Goal: Task Accomplishment & Management: Complete application form

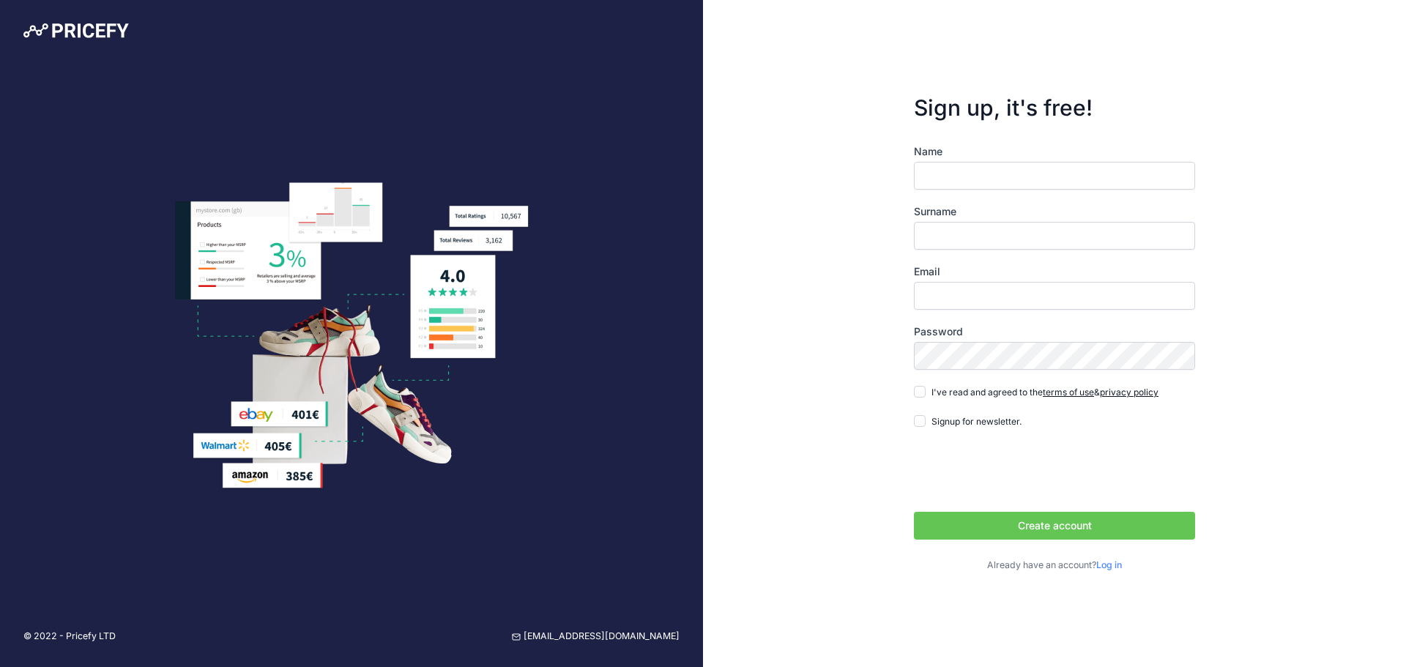
click at [998, 183] on input "Name" at bounding box center [1054, 176] width 281 height 28
type input "Teddy"
type input "Beyda"
click at [1011, 297] on input "Email" at bounding box center [1054, 296] width 281 height 28
type input "[EMAIL_ADDRESS][DOMAIN_NAME]"
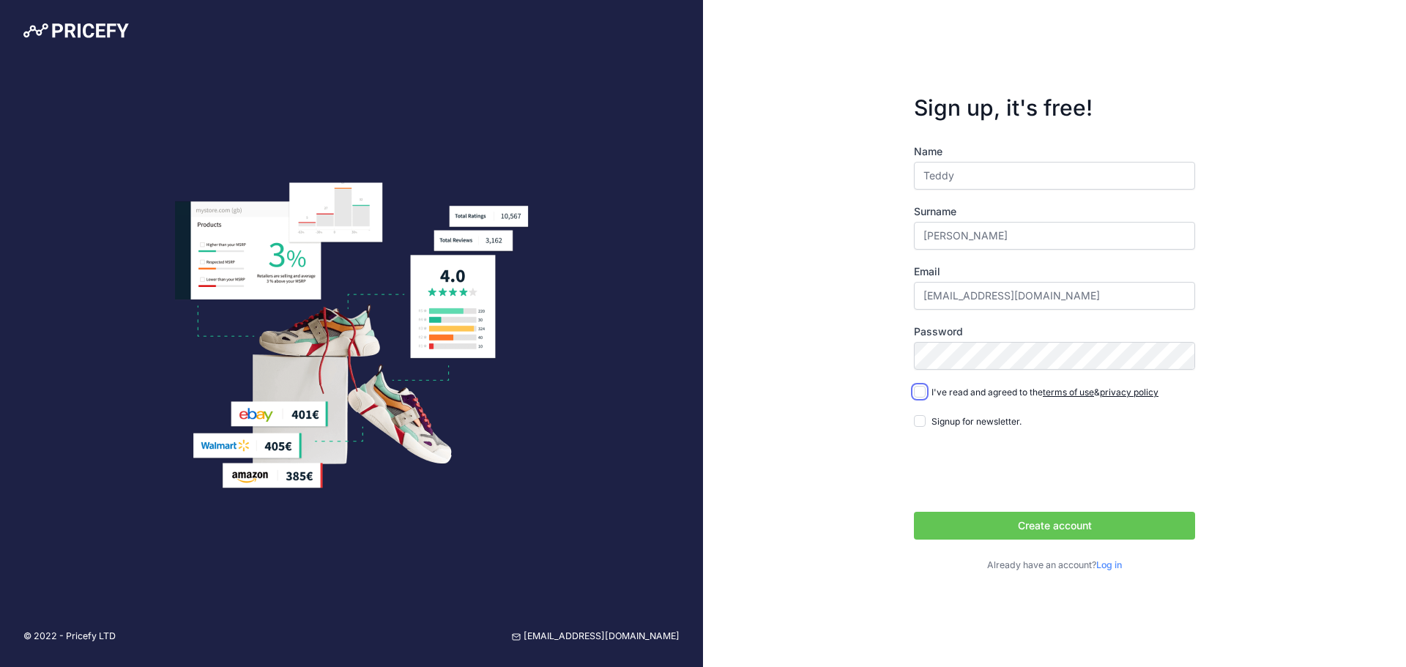
click at [923, 392] on input "I've read and agreed to the terms of use & privacy policy" at bounding box center [920, 392] width 12 height 12
checkbox input "true"
click at [989, 326] on label "Password" at bounding box center [1054, 331] width 281 height 15
click at [994, 338] on label "Password" at bounding box center [1054, 331] width 281 height 15
click at [1043, 526] on button "Create account" at bounding box center [1054, 526] width 281 height 28
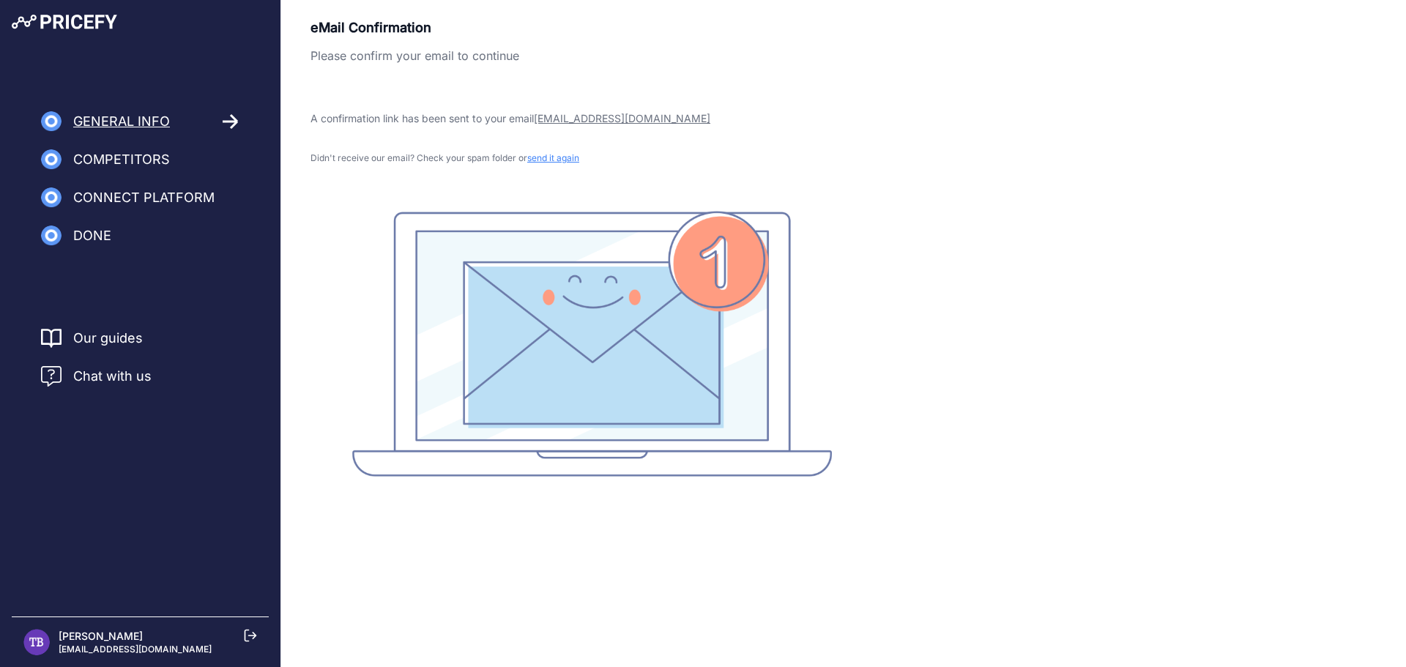
click at [830, 182] on div "eMail Confirmation Please confirm your email to continue A confirmation link ha…" at bounding box center [591, 247] width 562 height 459
click at [156, 152] on span "Competitors" at bounding box center [121, 159] width 97 height 21
click at [228, 122] on icon at bounding box center [230, 121] width 15 height 13
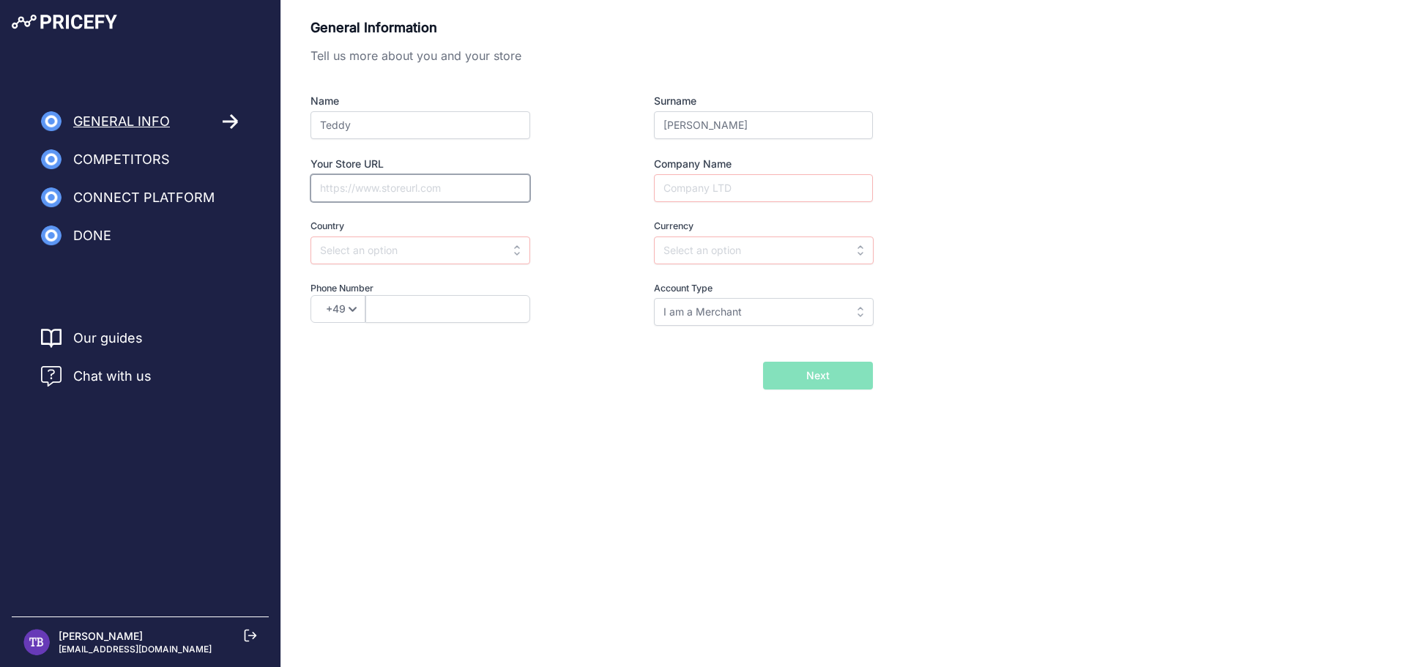
click at [466, 184] on input "Your Store URL" at bounding box center [420, 188] width 220 height 28
type input "laurageller.com"
type input "Laura Geller"
type input "u"
drag, startPoint x: 458, startPoint y: 245, endPoint x: 455, endPoint y: 253, distance: 8.2
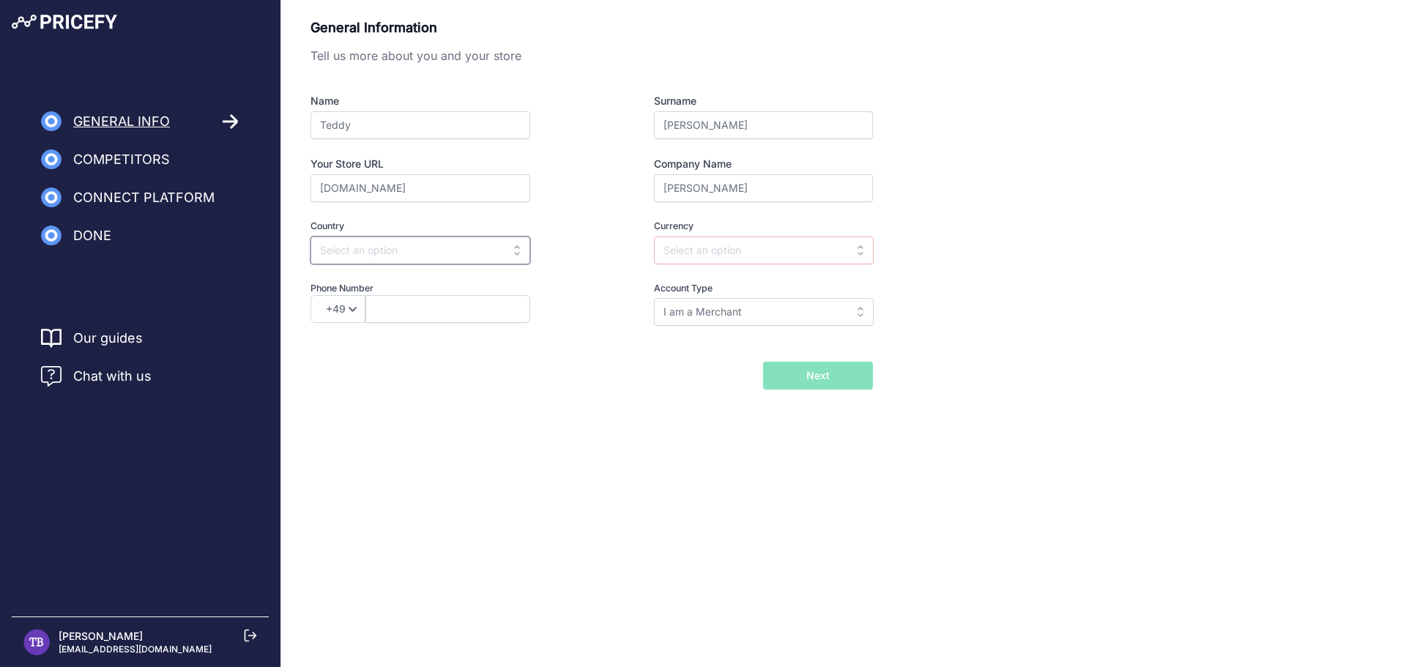
click at [455, 250] on input "text" at bounding box center [420, 251] width 220 height 28
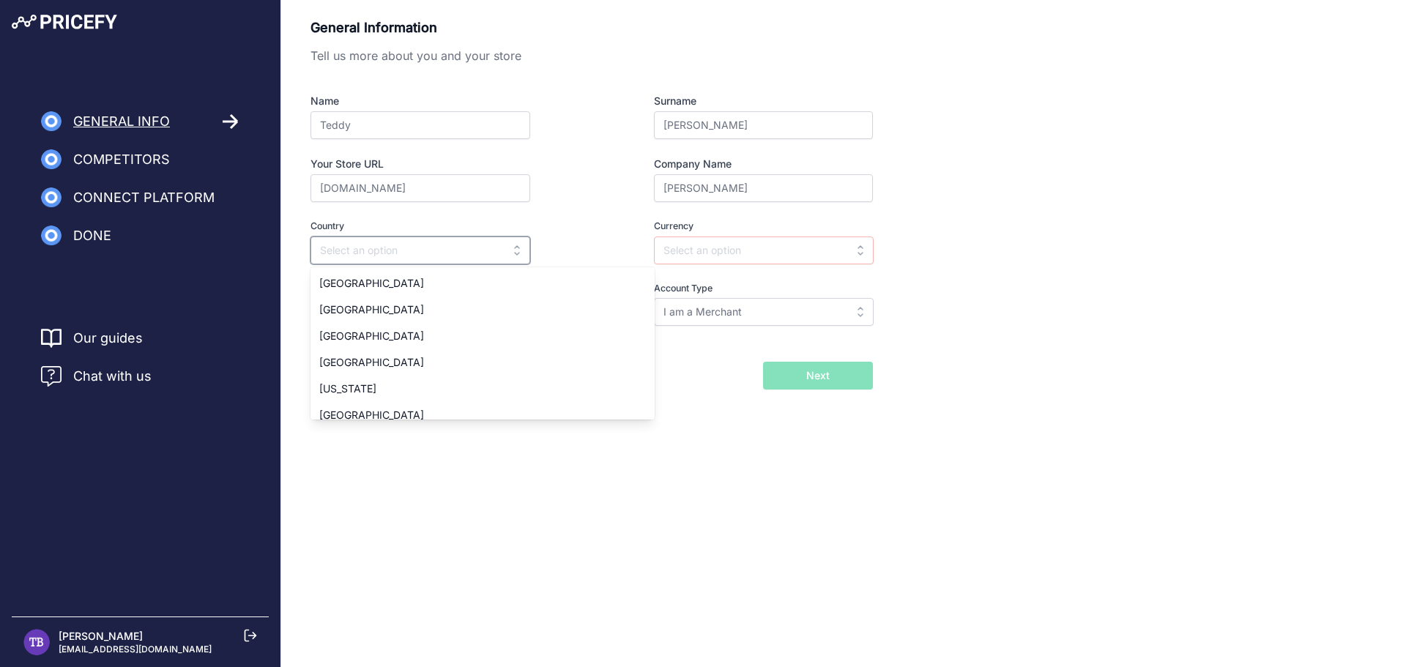
click at [455, 253] on input "text" at bounding box center [420, 251] width 220 height 28
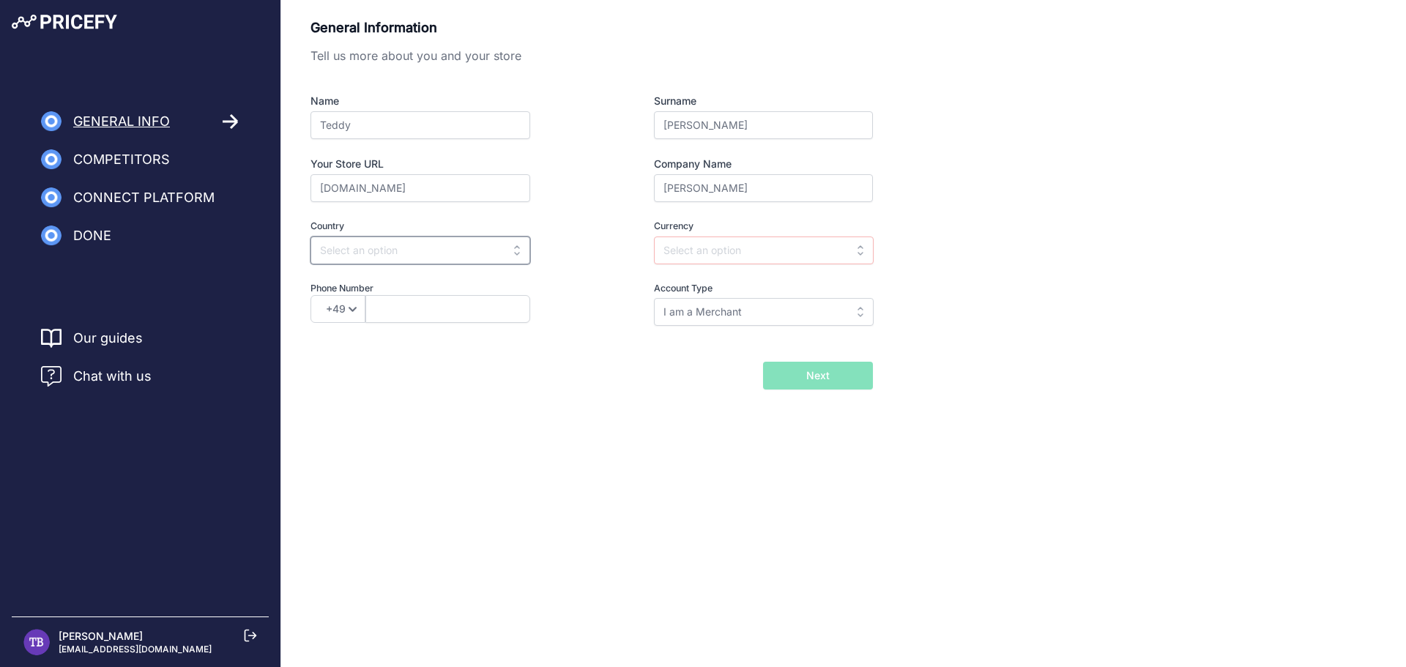
click at [457, 253] on input "text" at bounding box center [420, 251] width 220 height 28
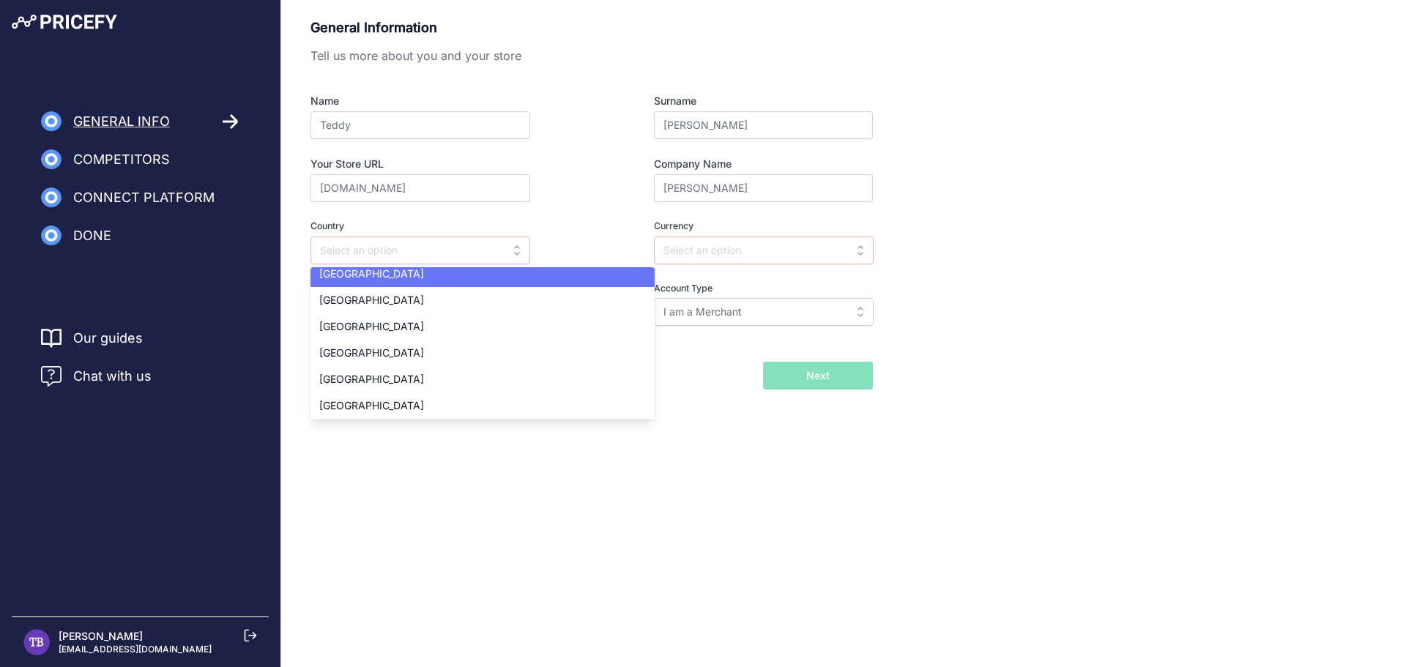
click at [416, 272] on div "United States" at bounding box center [482, 274] width 344 height 26
type input "United States"
type input "USD"
select select "1"
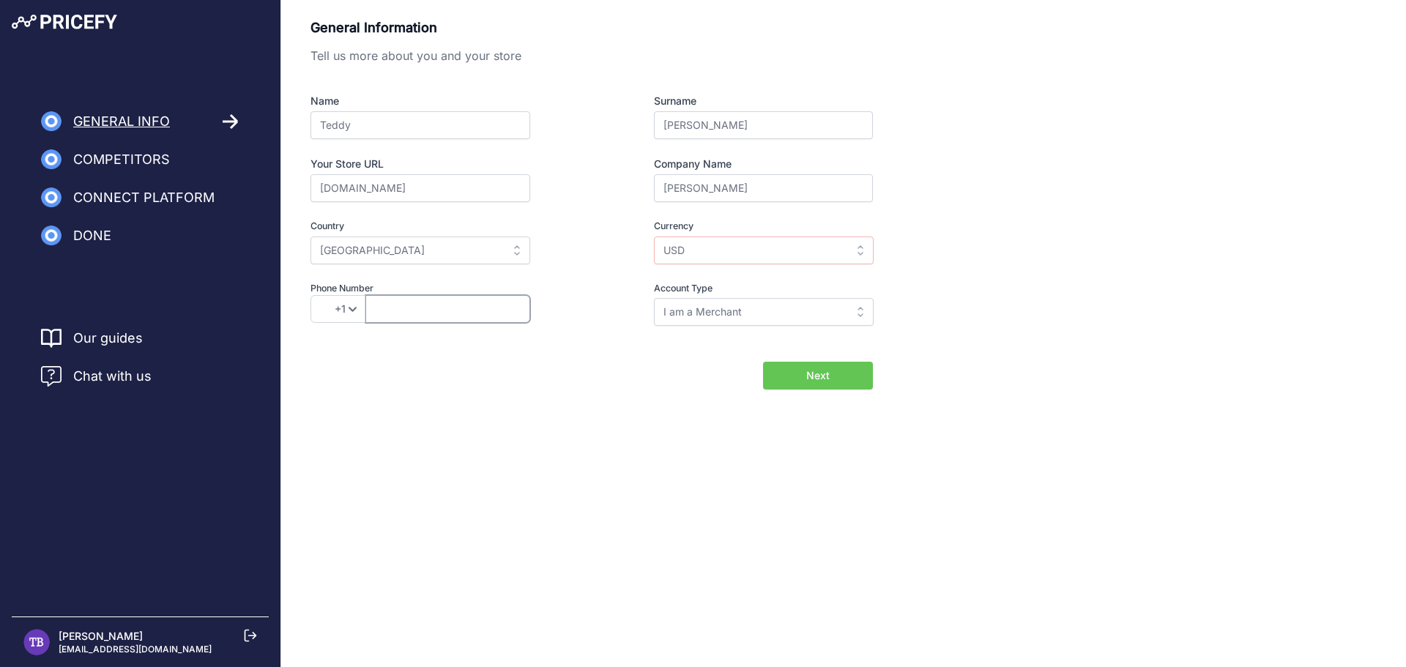
click at [440, 321] on input "text" at bounding box center [447, 309] width 165 height 28
type input "9179220920"
click at [784, 311] on input "I am a Merchant" at bounding box center [764, 312] width 220 height 28
click at [784, 311] on input "text" at bounding box center [764, 312] width 220 height 28
type input "I am a Merchant"
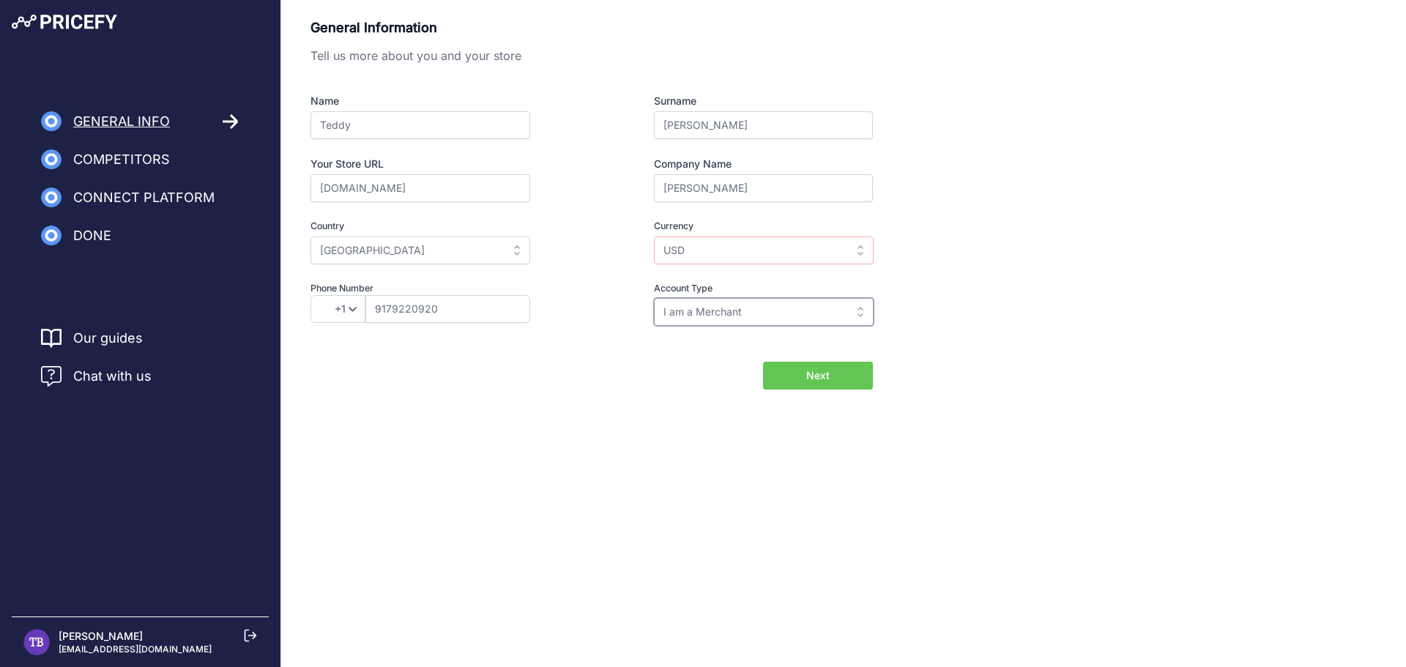
click at [784, 312] on input "I am a Merchant" at bounding box center [764, 312] width 220 height 28
click at [748, 370] on div "I am a Brand" at bounding box center [745, 371] width 183 height 26
type input "I am a Brand"
click at [802, 371] on button "Next" at bounding box center [818, 376] width 110 height 28
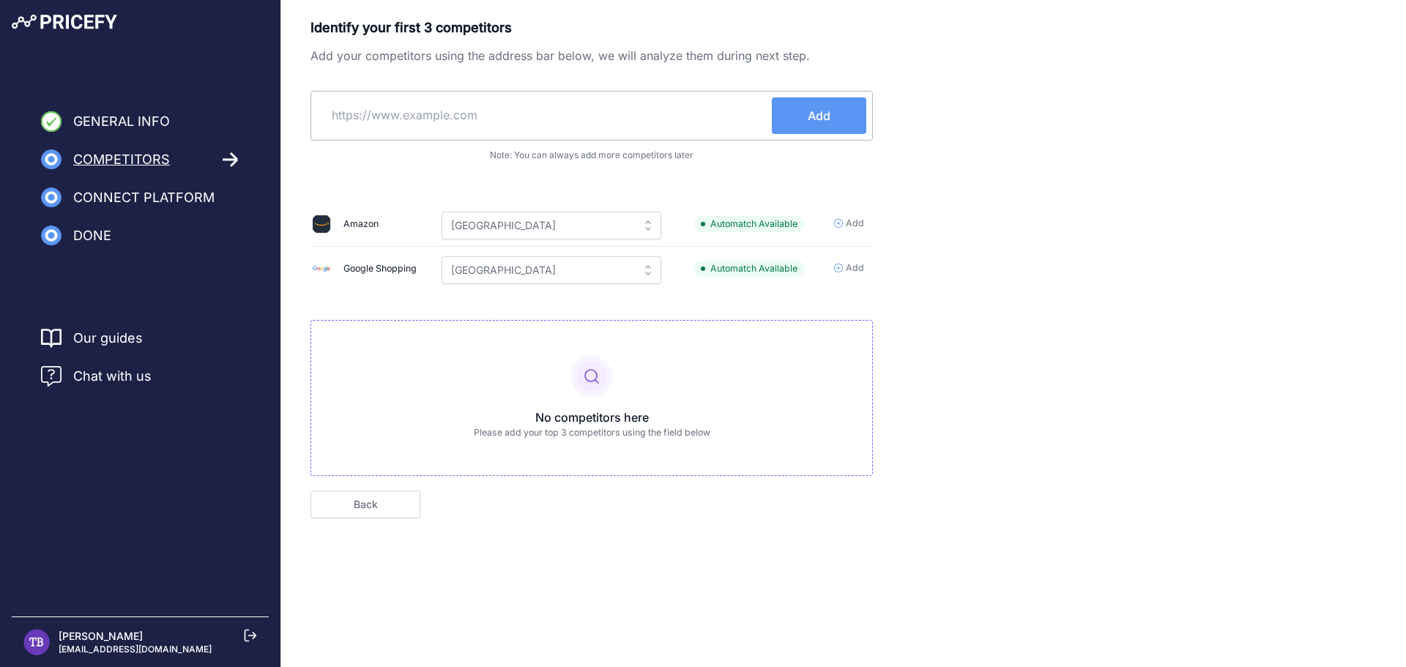
click at [502, 122] on input "text" at bounding box center [544, 114] width 455 height 35
paste input "https://www.itcosmetics.com/"
click at [512, 120] on input "https://www.itcosmetics.com/" at bounding box center [544, 114] width 455 height 35
type input "https://www.itcosmetics.com/"
click at [793, 113] on button "Add" at bounding box center [819, 115] width 94 height 37
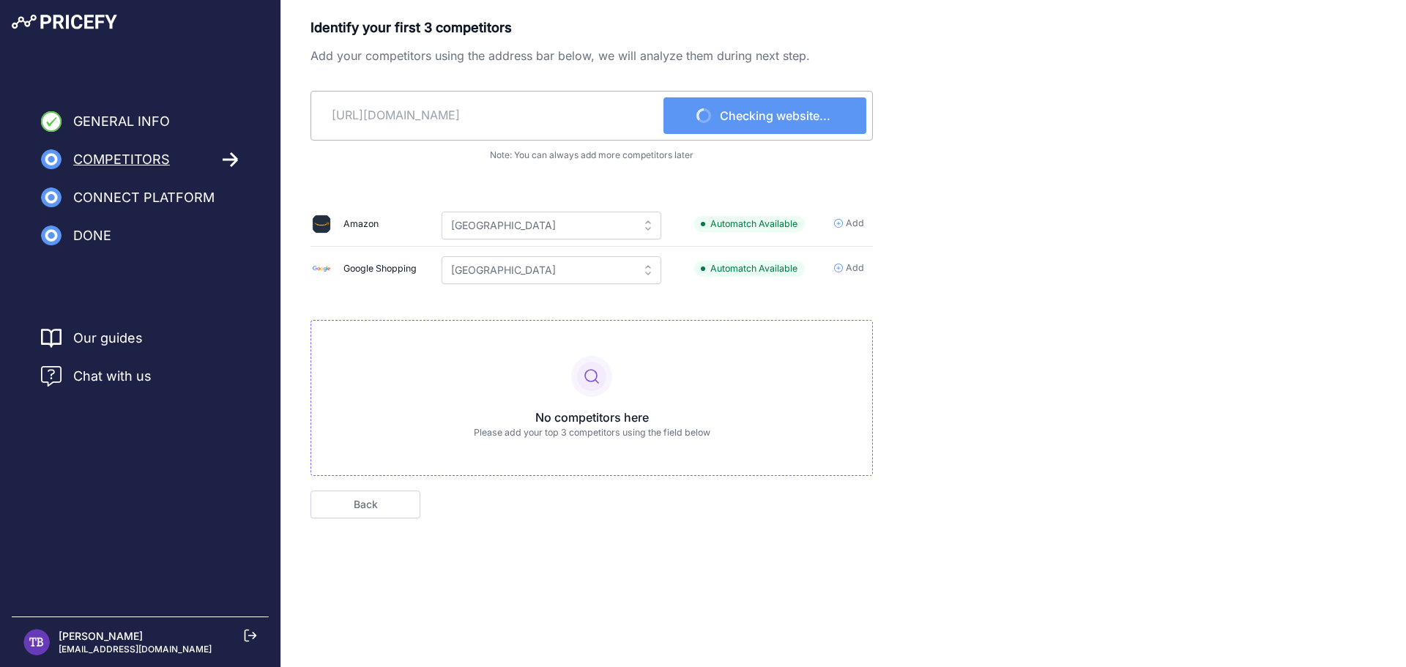
drag, startPoint x: 701, startPoint y: 176, endPoint x: 1101, endPoint y: 130, distance: 402.5
click at [1101, 129] on div "Identify your first 3 competitors Add your competitors using the address bar be…" at bounding box center [843, 268] width 1066 height 501
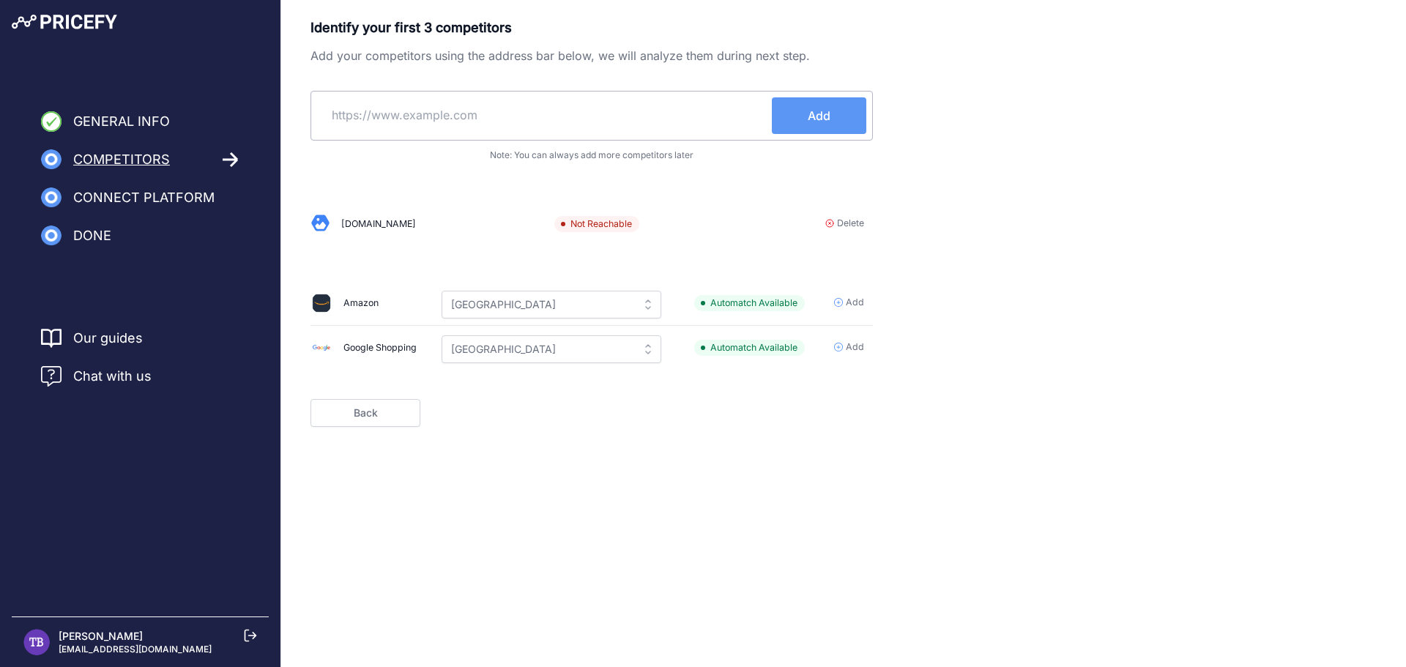
click at [606, 132] on input "text" at bounding box center [544, 114] width 455 height 35
paste input "https://www.itcosmetics.com/"
paste input "tartecosmetics.com/"
type input "https://tartecosmetics.com"
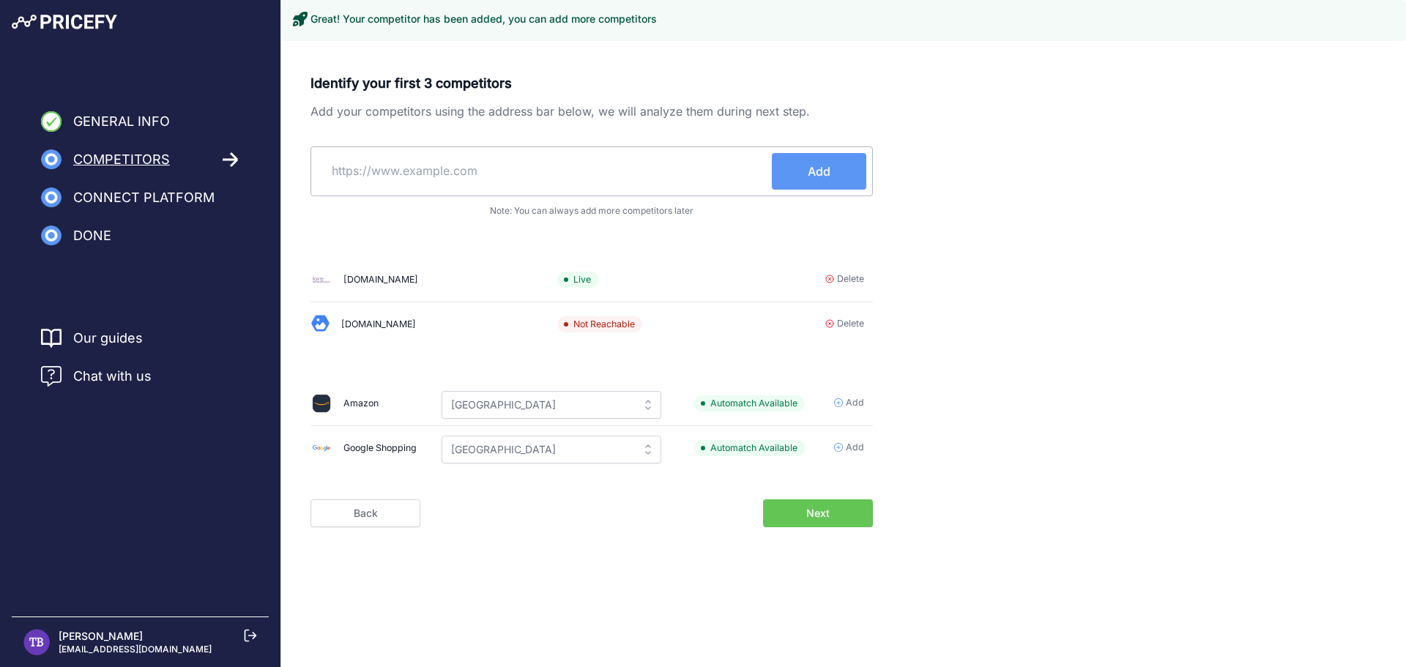
click at [478, 164] on input "text" at bounding box center [544, 170] width 455 height 35
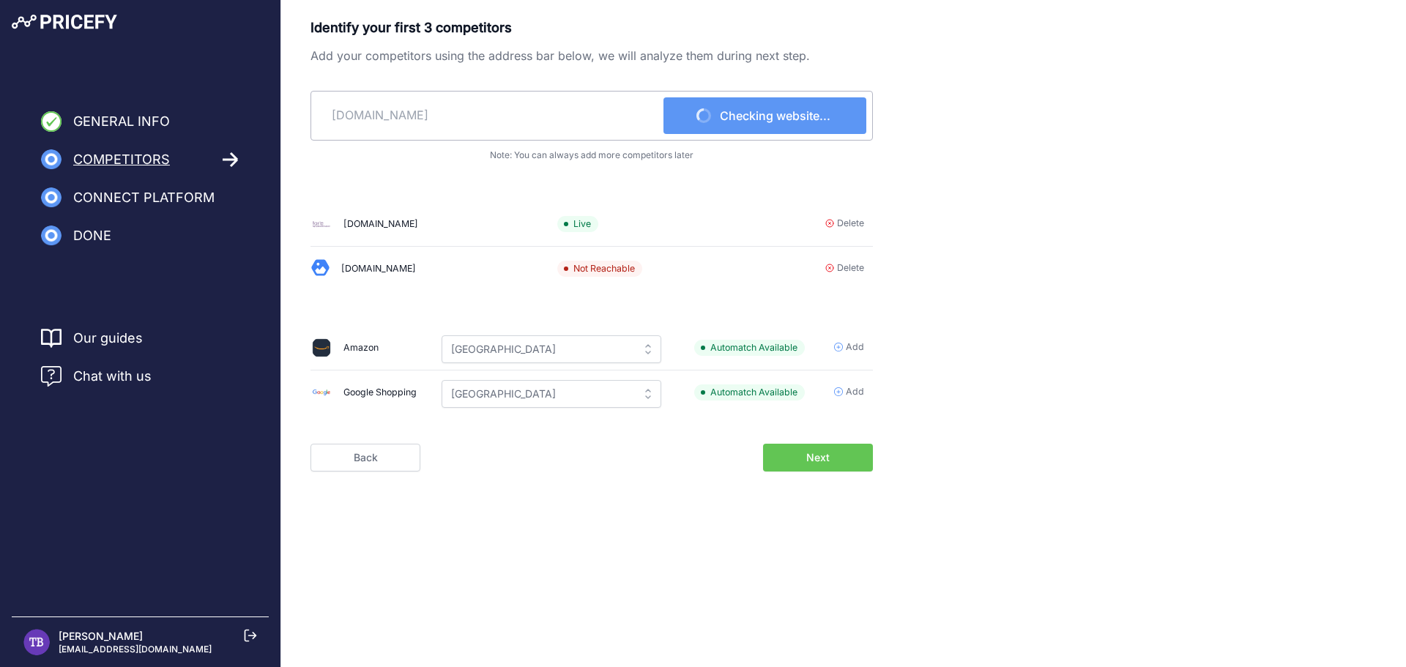
type input "itcosmetics.com"
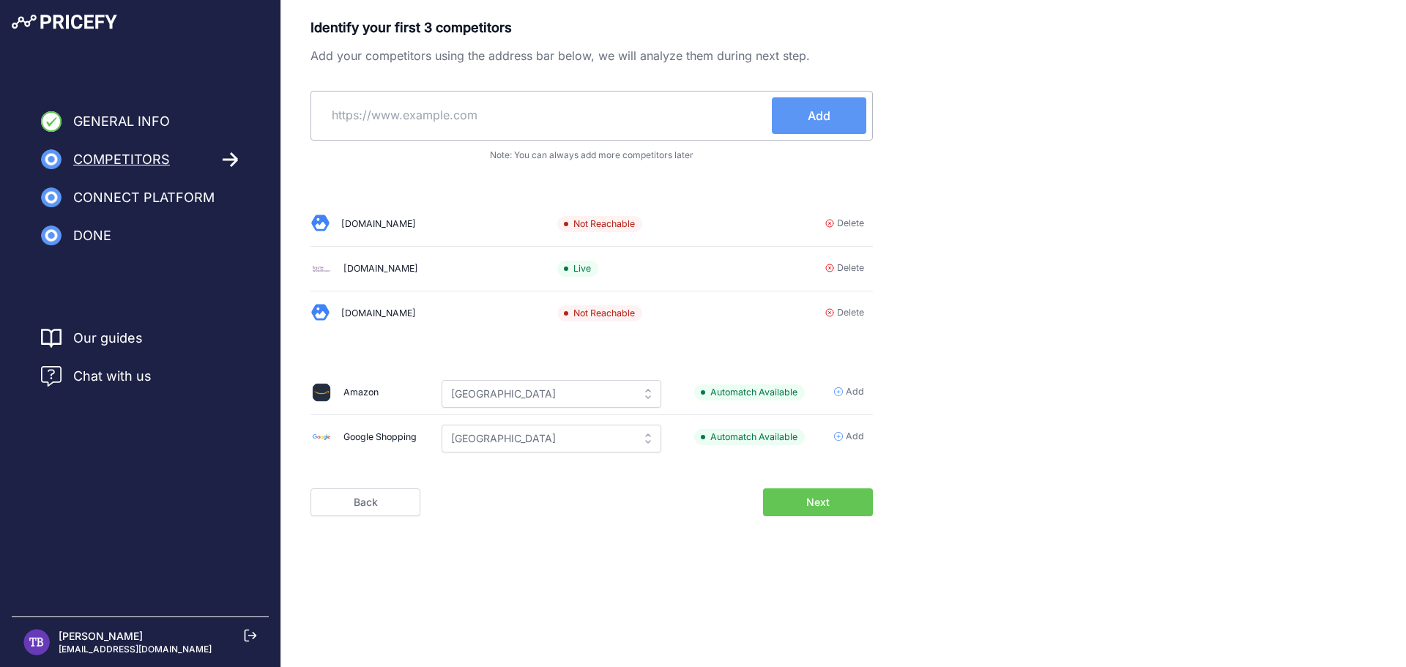
click at [612, 134] on div "Add" at bounding box center [591, 116] width 562 height 50
click at [600, 113] on input "text" at bounding box center [544, 114] width 455 height 35
paste input "https://www.jonesroadbeauty.com/"
type input "https://www.jonesroadbeauty.com"
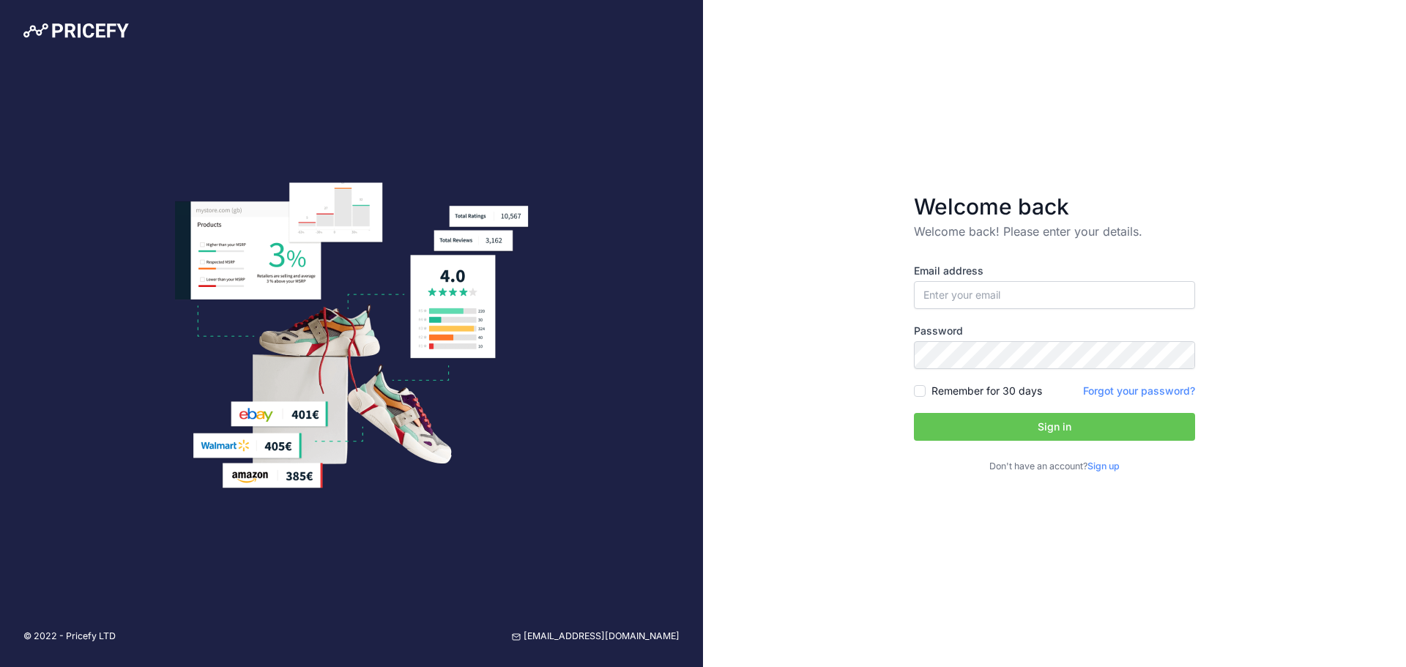
type input "[EMAIL_ADDRESS][DOMAIN_NAME]"
click at [1007, 288] on input "[EMAIL_ADDRESS][DOMAIN_NAME]" at bounding box center [1054, 295] width 281 height 28
click at [952, 390] on label "Remember for 30 days" at bounding box center [986, 391] width 111 height 15
click at [926, 390] on input "Remember for 30 days" at bounding box center [920, 391] width 12 height 12
checkbox input "true"
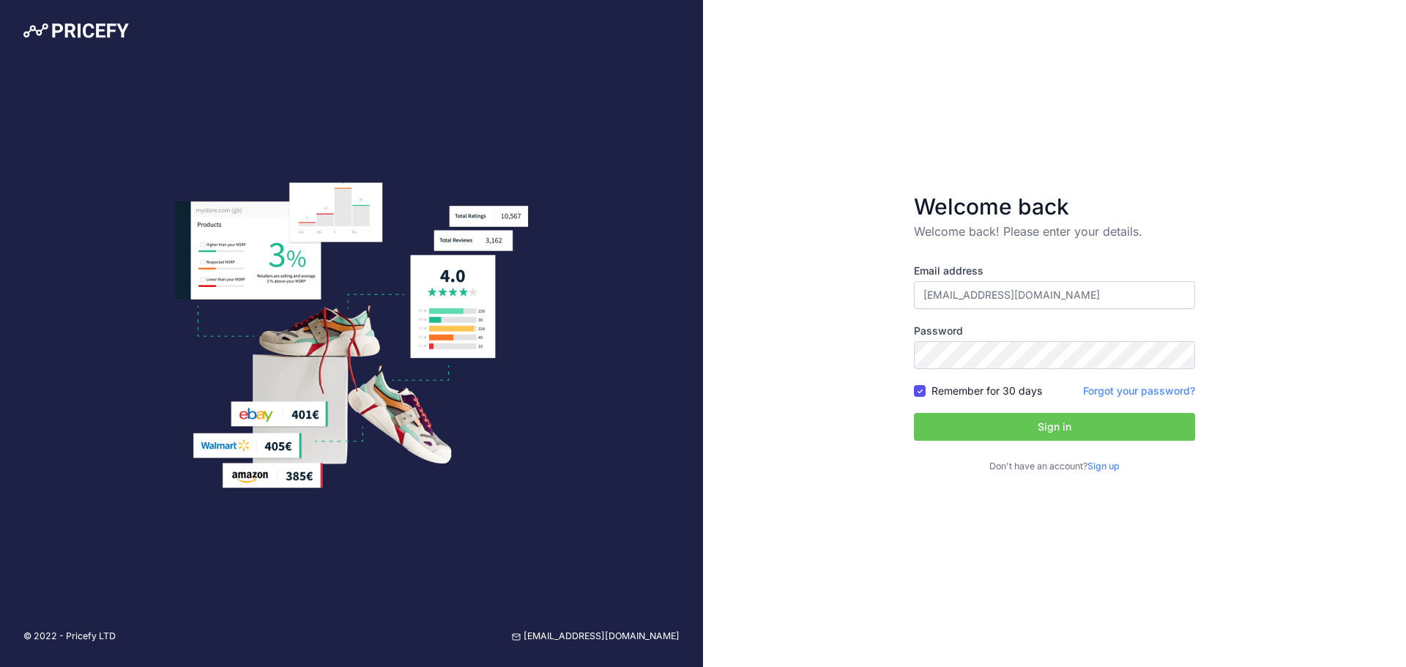
click at [982, 430] on button "Sign in" at bounding box center [1054, 427] width 281 height 28
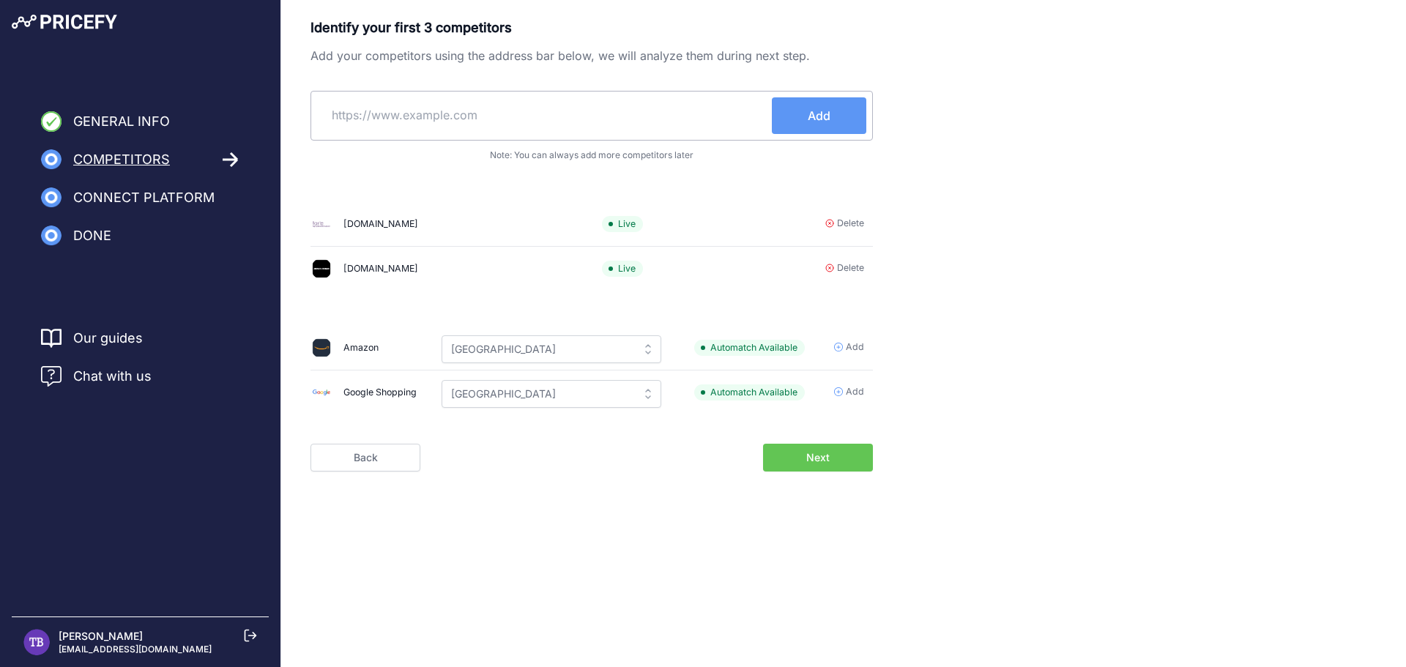
click at [533, 114] on input "text" at bounding box center [544, 114] width 455 height 35
paste input "https://www.bareminerals.com/"
type input "https://www.bareminerals.com"
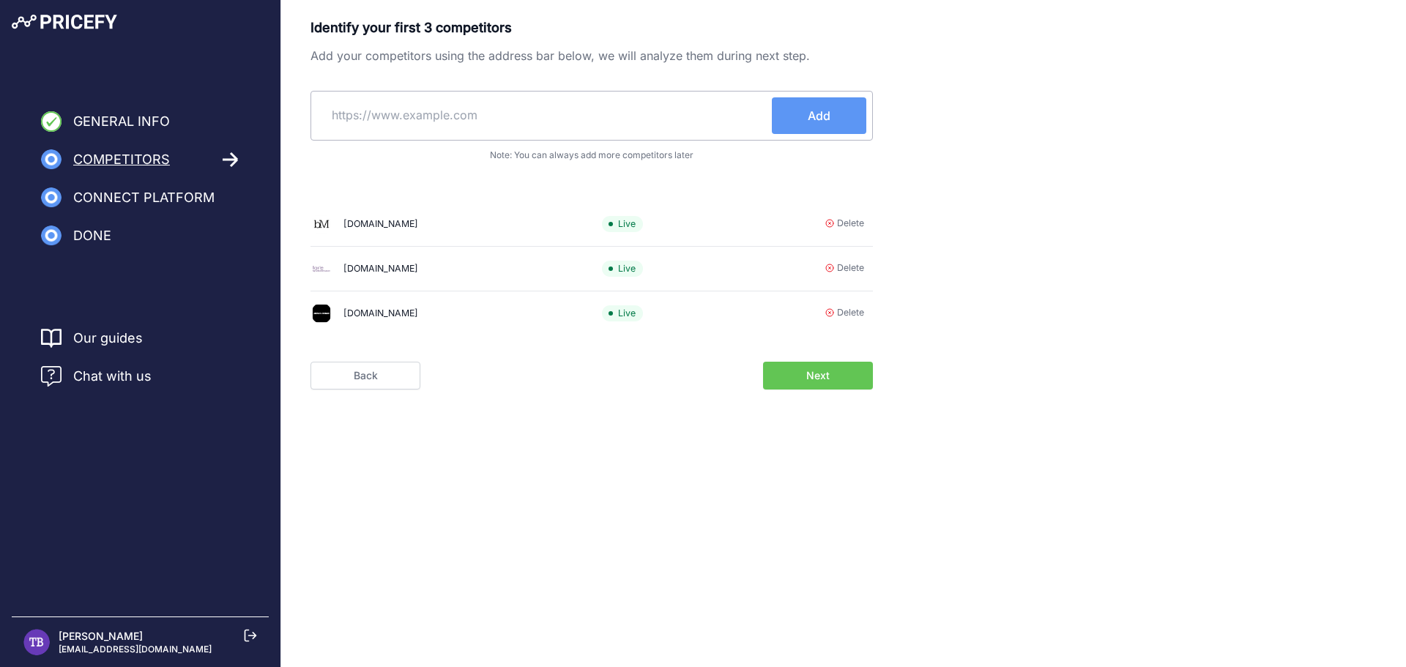
click at [792, 384] on button "Next" at bounding box center [818, 376] width 110 height 28
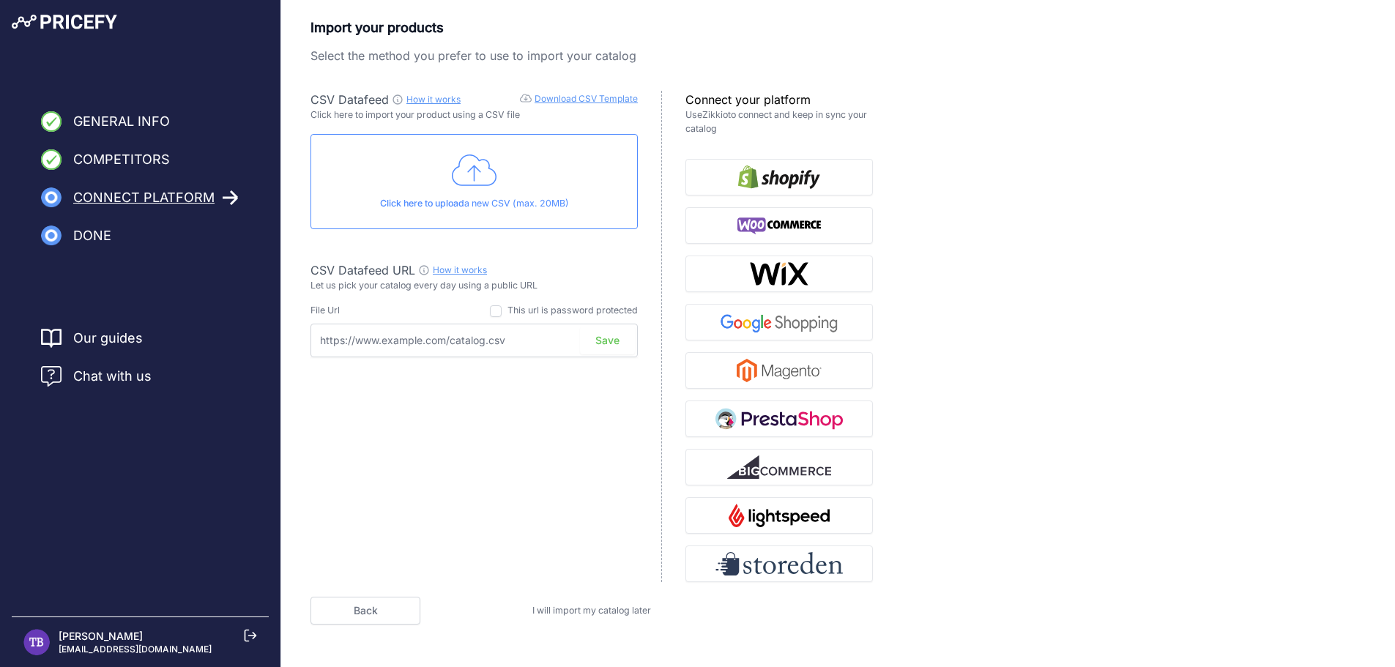
click at [569, 101] on link "Download CSV Template" at bounding box center [586, 98] width 103 height 11
click at [478, 162] on icon at bounding box center [474, 170] width 45 height 37
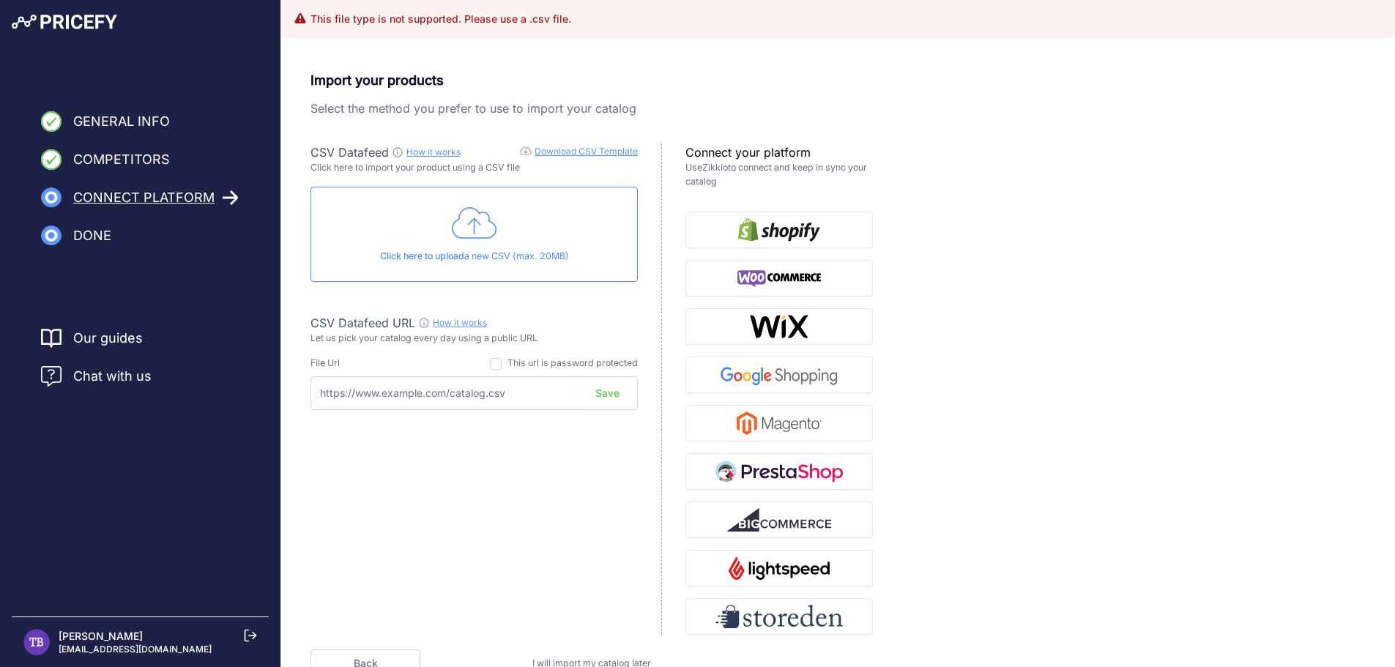
click at [484, 220] on icon at bounding box center [474, 223] width 45 height 37
click at [501, 235] on div "Click here to upload a new CSV (max. 20MB)" at bounding box center [473, 234] width 327 height 95
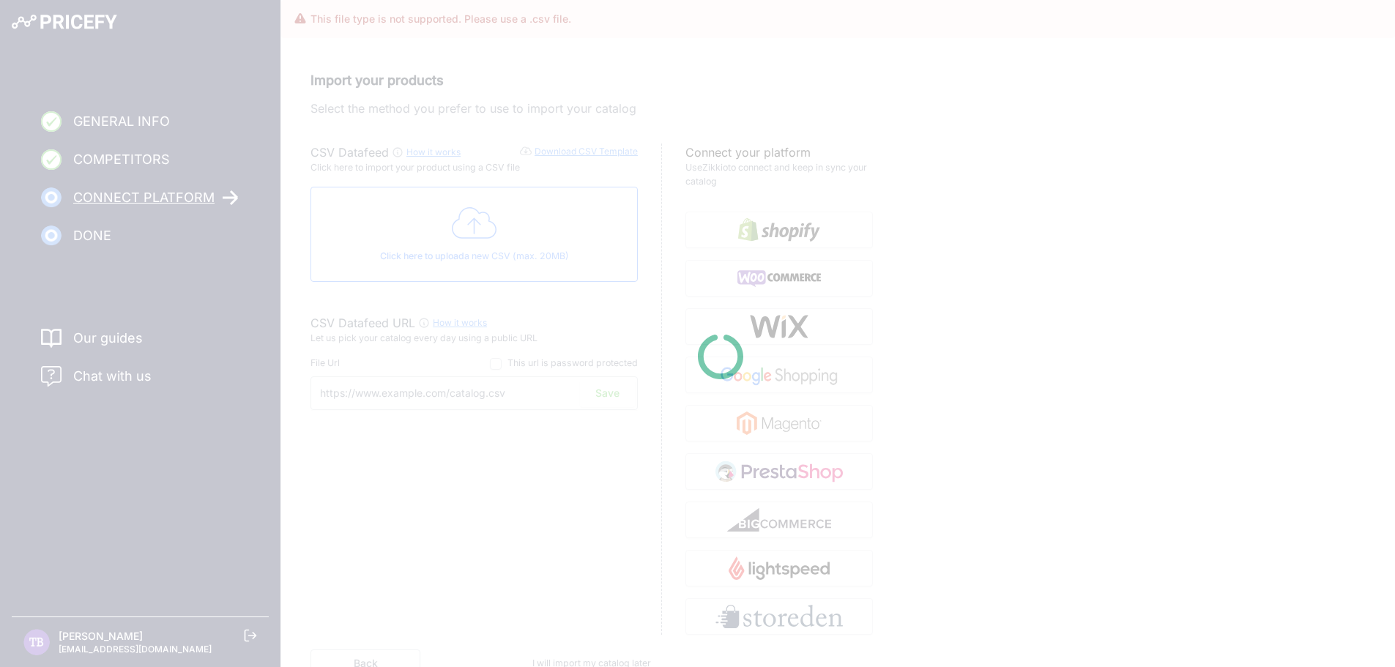
type input "[URL][DOMAIN_NAME]"
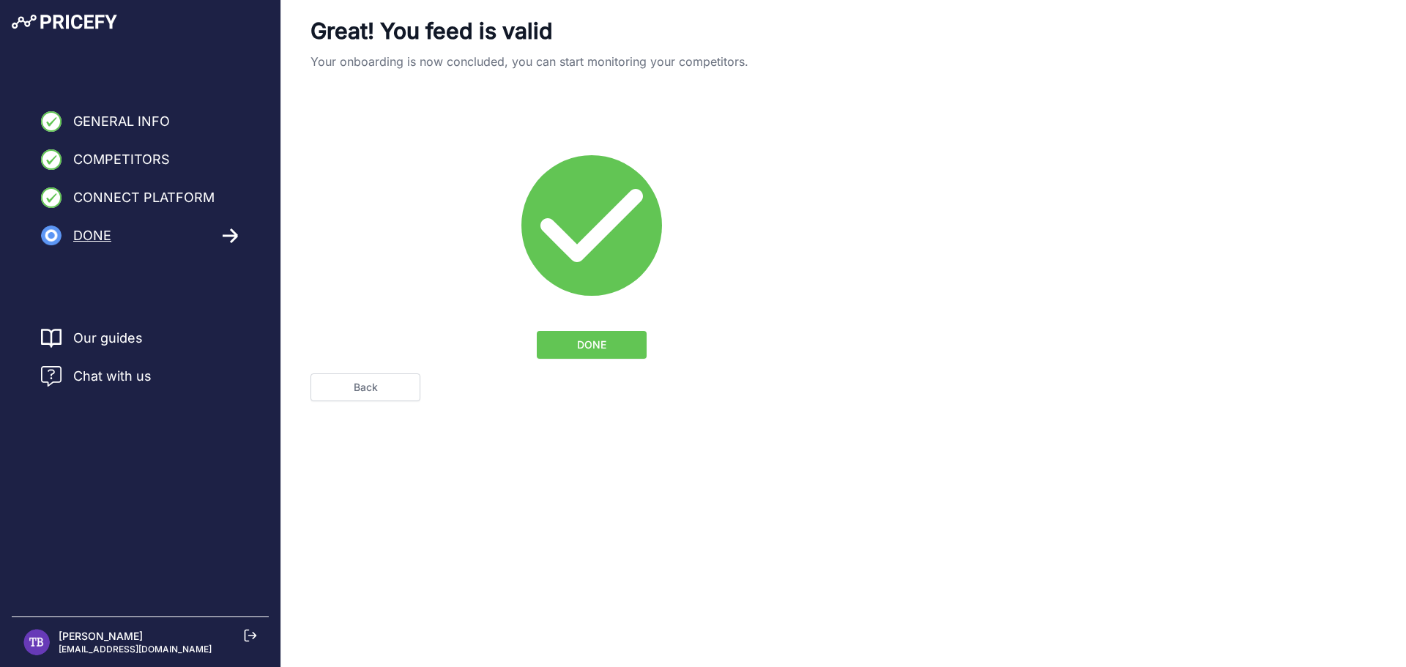
click at [595, 343] on span "DONE" at bounding box center [591, 345] width 29 height 15
click at [0, 0] on div at bounding box center [0, 0] width 0 height 0
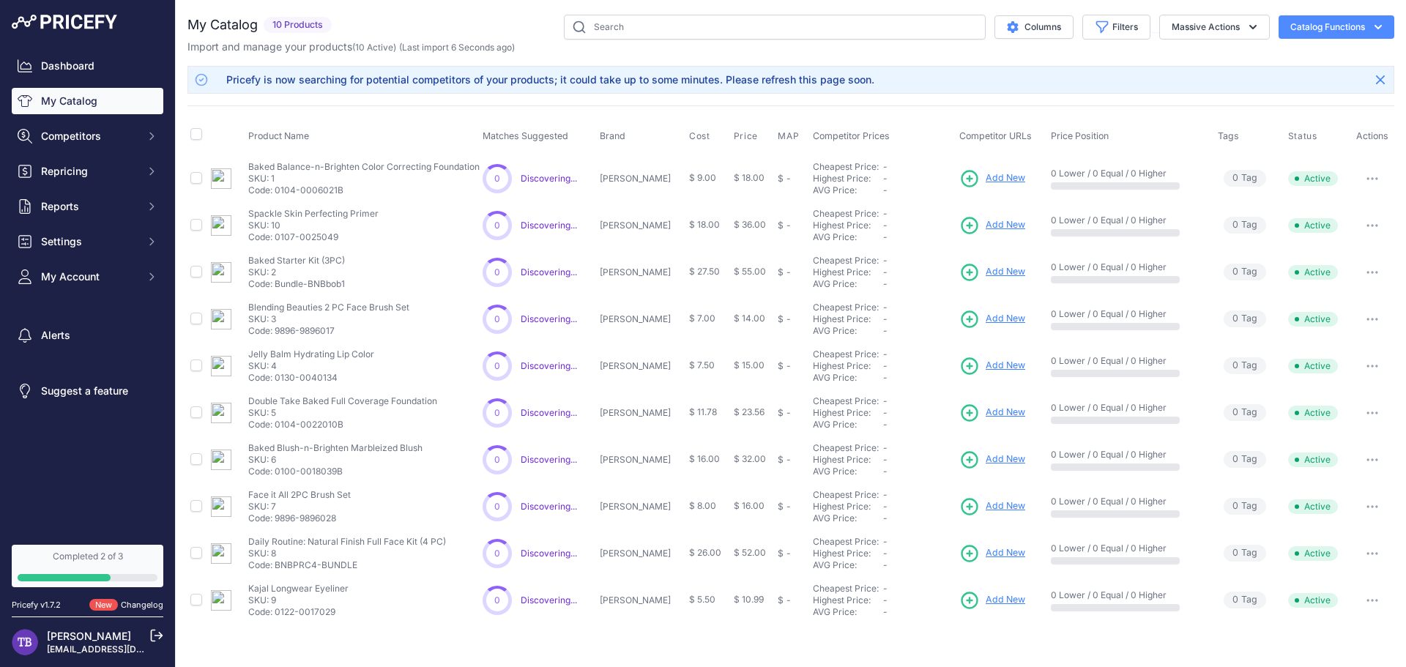
click at [527, 179] on span "Discovering..." at bounding box center [549, 178] width 56 height 11
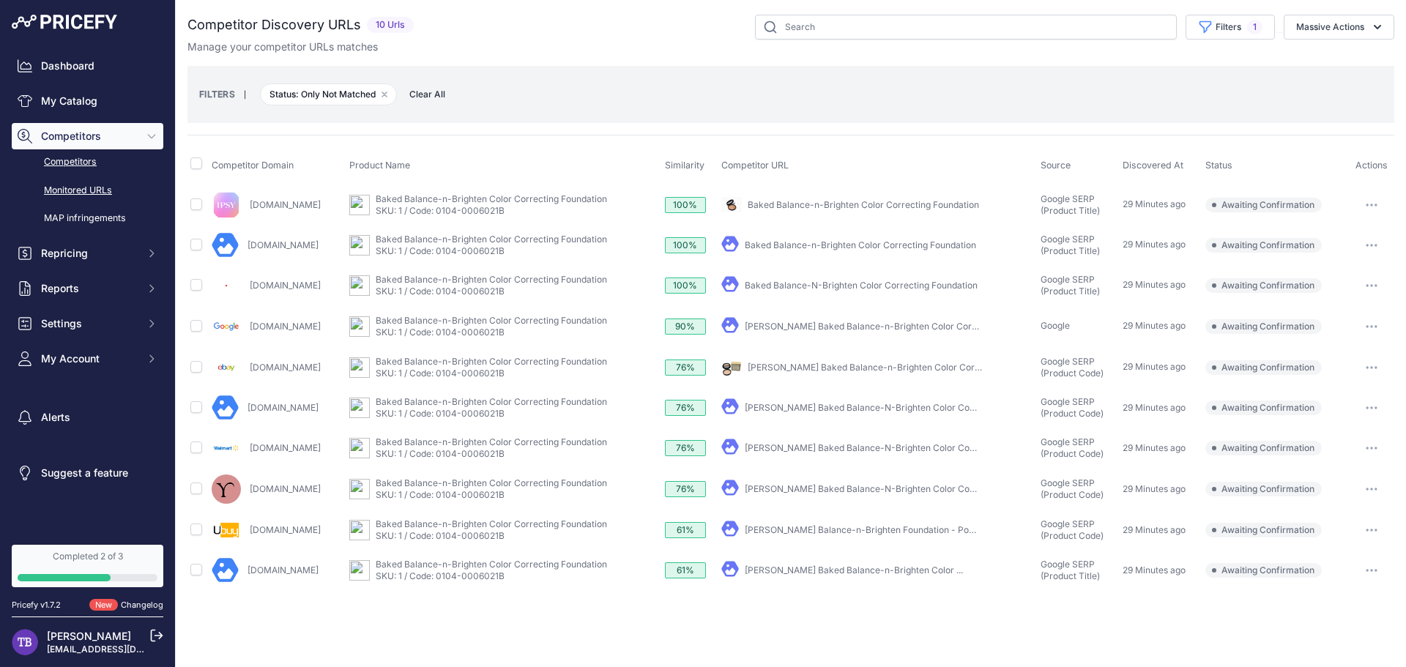
click at [96, 193] on link "Monitored URLs" at bounding box center [88, 191] width 152 height 26
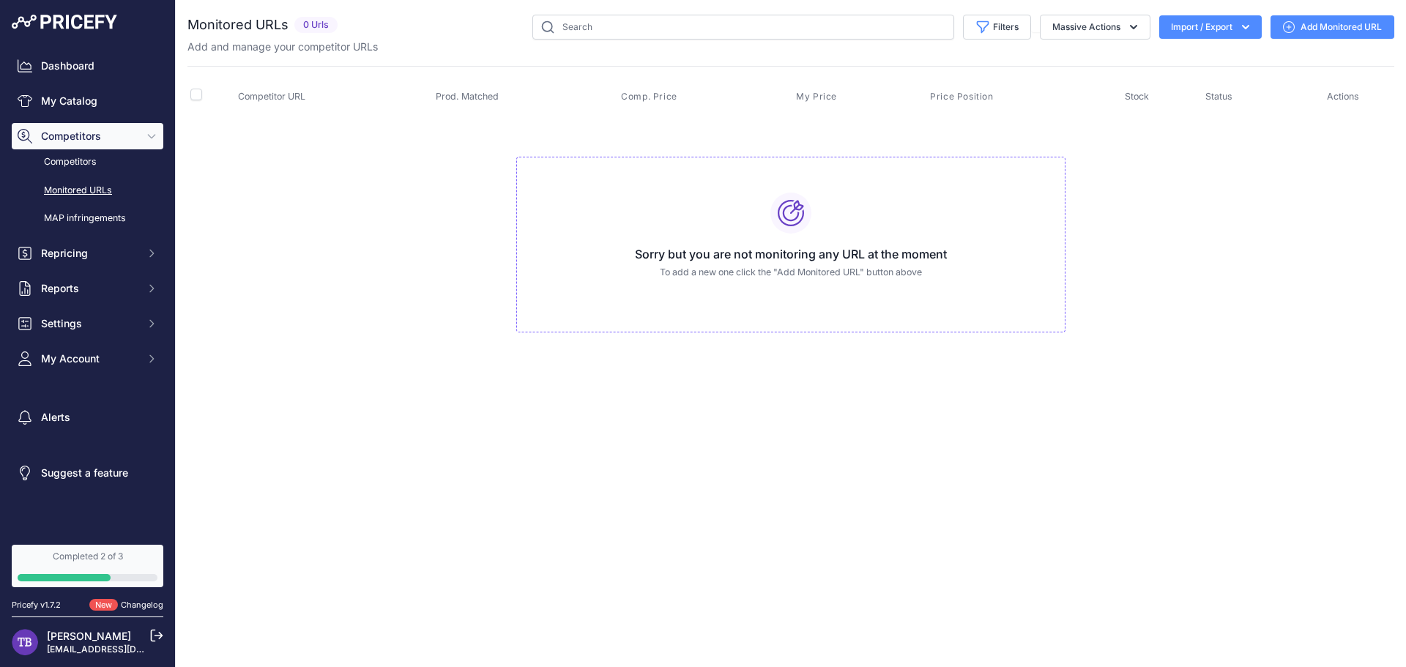
click at [794, 219] on icon at bounding box center [791, 213] width 26 height 26
click at [1352, 21] on link "Add Monitored URL" at bounding box center [1332, 26] width 124 height 23
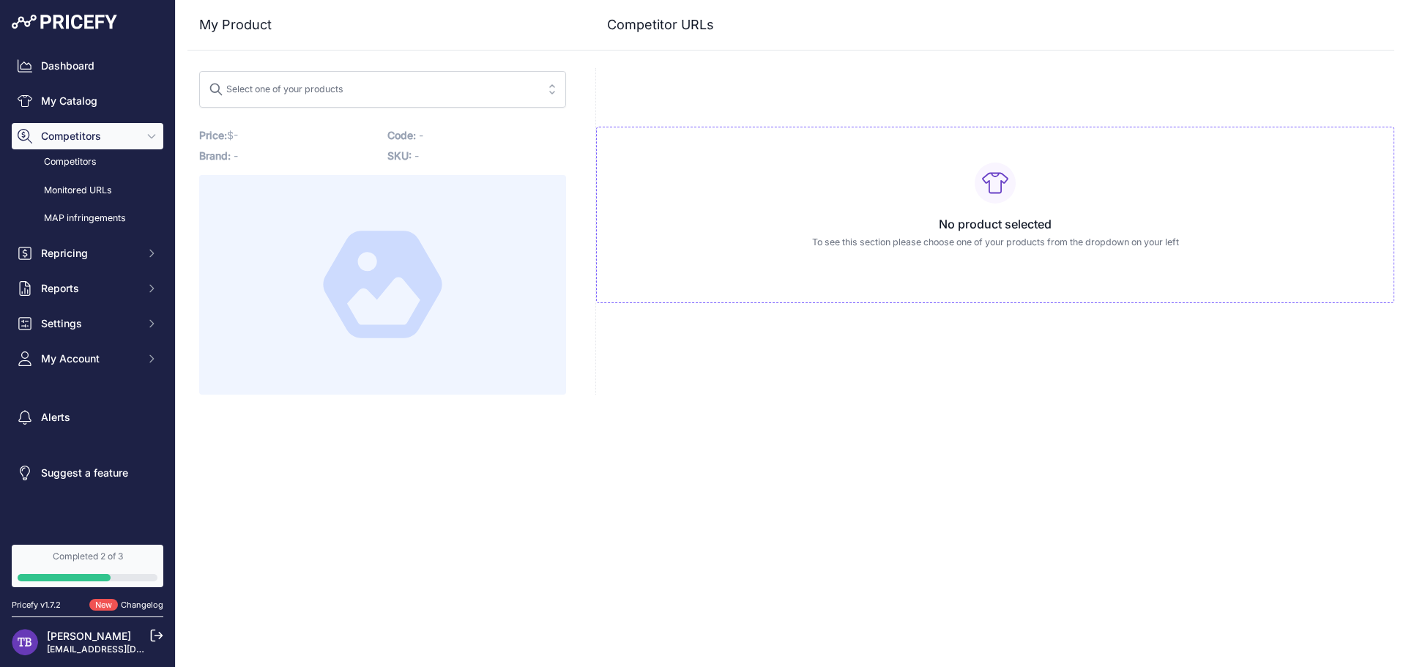
click at [436, 204] on div at bounding box center [382, 285] width 367 height 220
click at [998, 214] on div "No product selected To see this section please choose one of your products from…" at bounding box center [995, 215] width 798 height 176
click at [959, 246] on p "To see this section please choose one of your products from the dropdown on you…" at bounding box center [995, 243] width 773 height 14
click at [489, 202] on div at bounding box center [382, 285] width 367 height 220
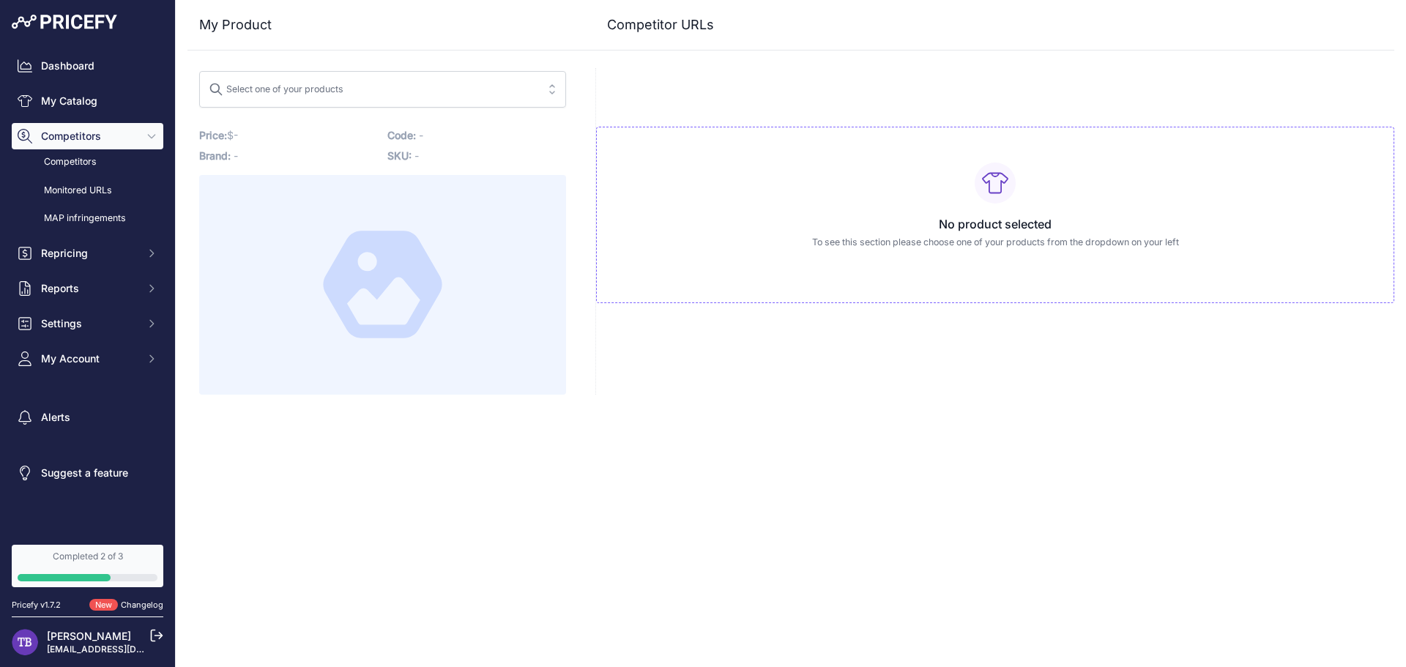
click at [403, 88] on span "Select one of your products" at bounding box center [372, 89] width 327 height 23
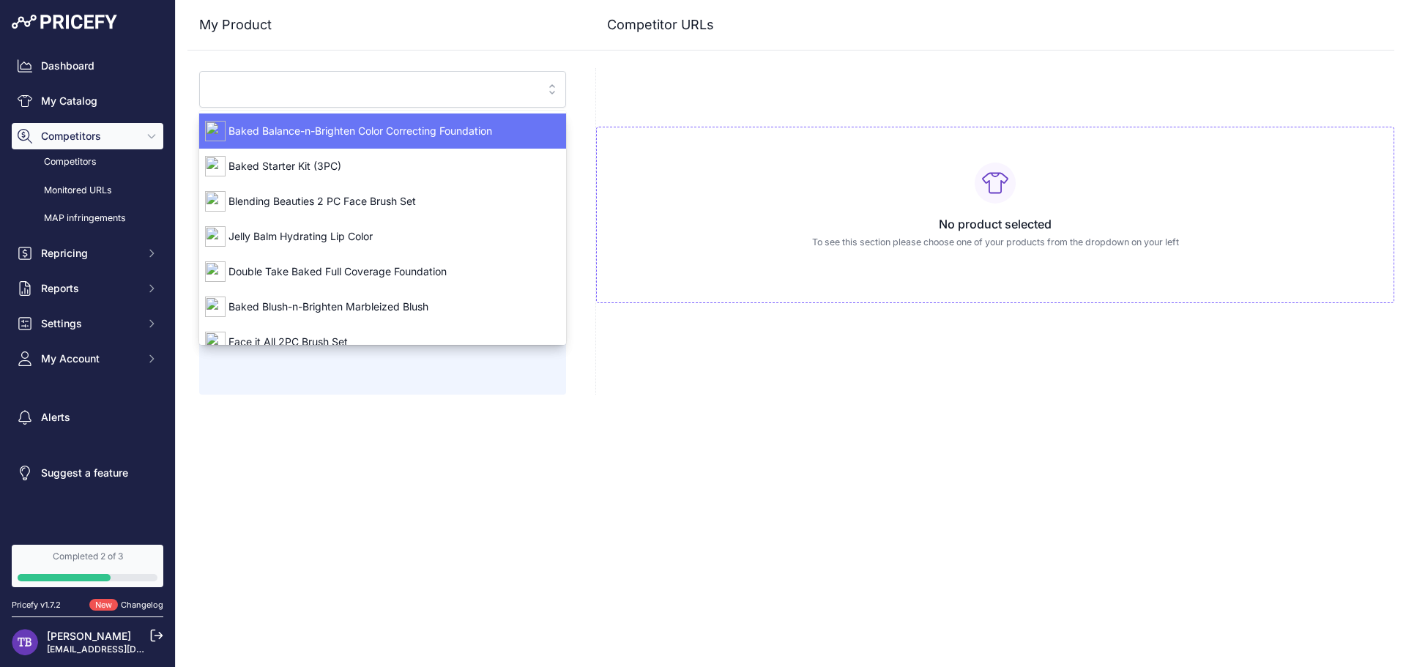
click at [354, 126] on span "Baked Balance-n-Brighten Color Correcting Foundation" at bounding box center [382, 131] width 367 height 15
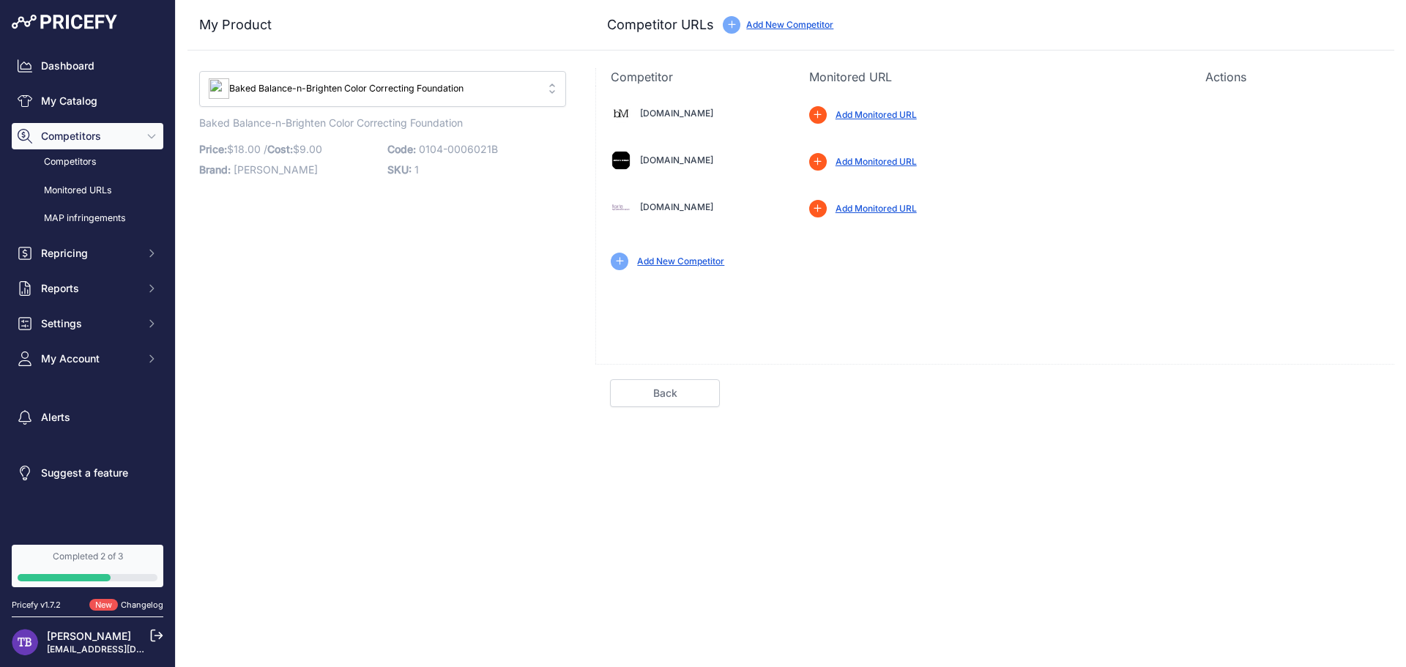
click at [904, 206] on link "Add Monitored URL" at bounding box center [876, 208] width 81 height 11
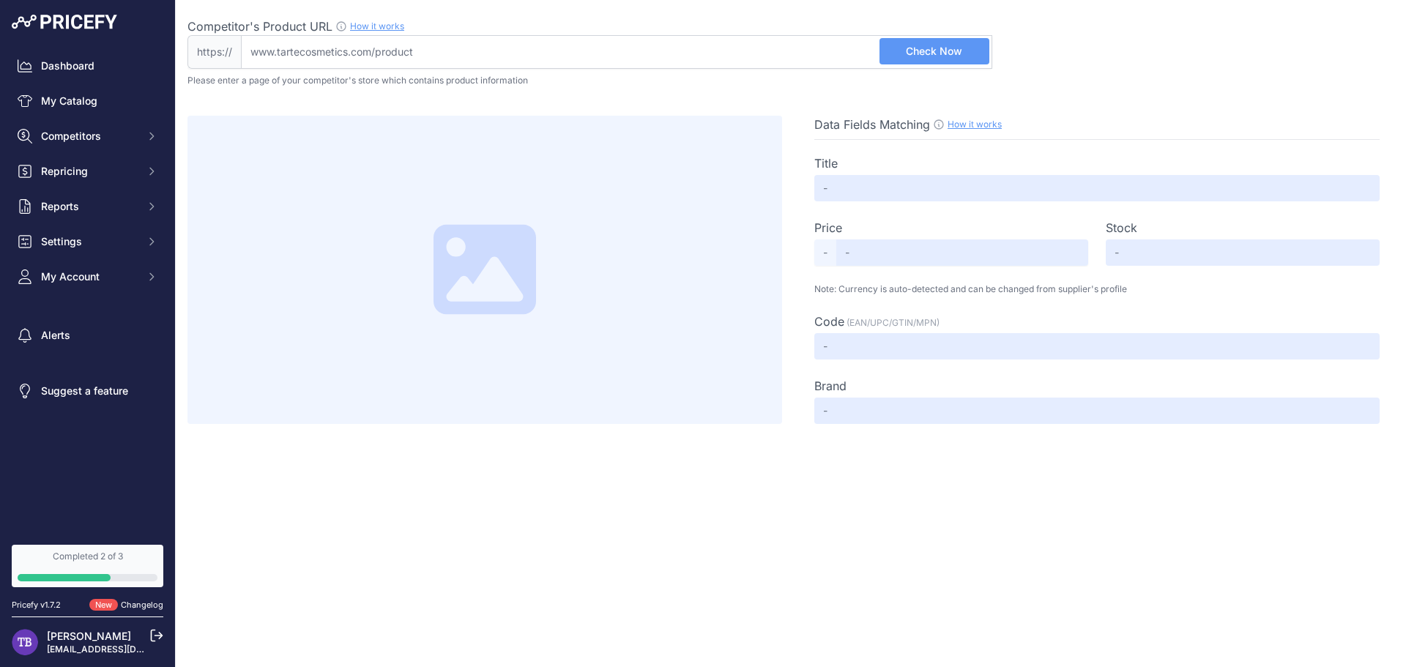
click at [441, 56] on input "Competitor's Product URL How it works In order to create your competitor's extr…" at bounding box center [616, 52] width 751 height 34
paste input "[URL][DOMAIN_NAME]"
type input "[DOMAIN_NAME][URL]"
click at [908, 48] on span "Check Now" at bounding box center [934, 51] width 56 height 15
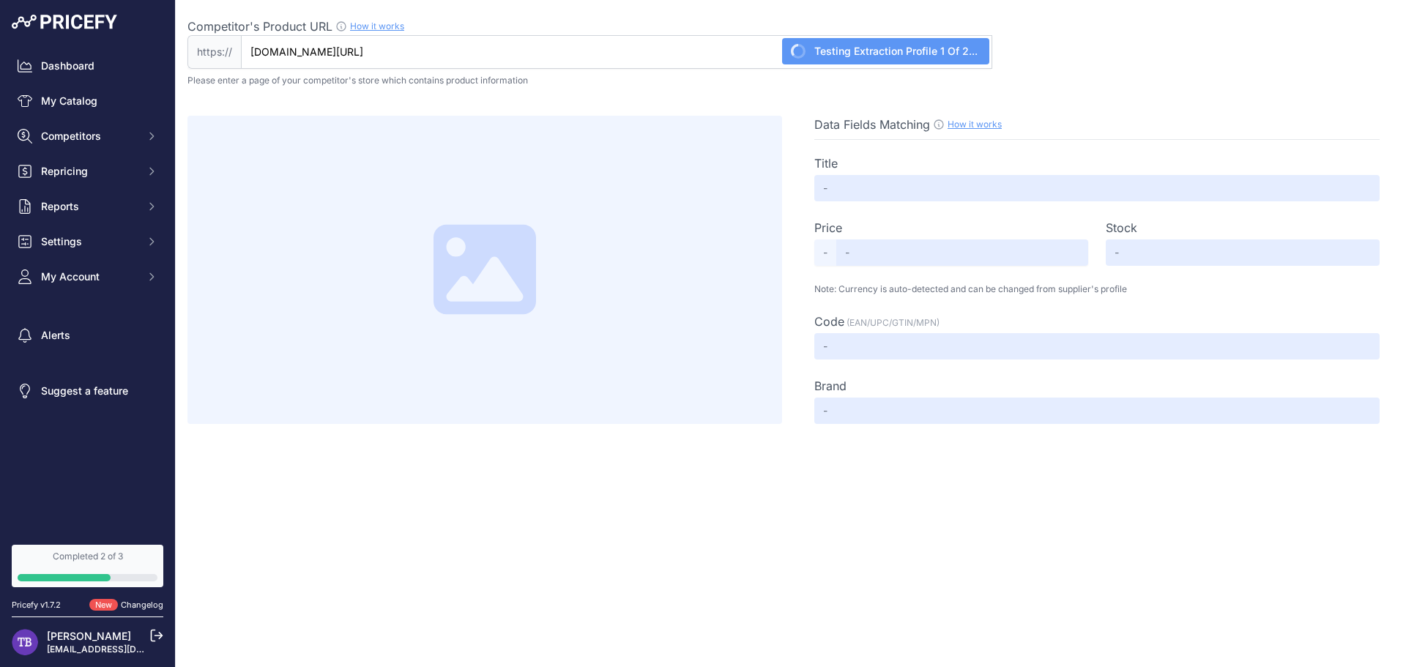
type input "face tape™ foundation"
type input "42.00"
type input "Available"
type input "52789607923734"
type input "Not Found"
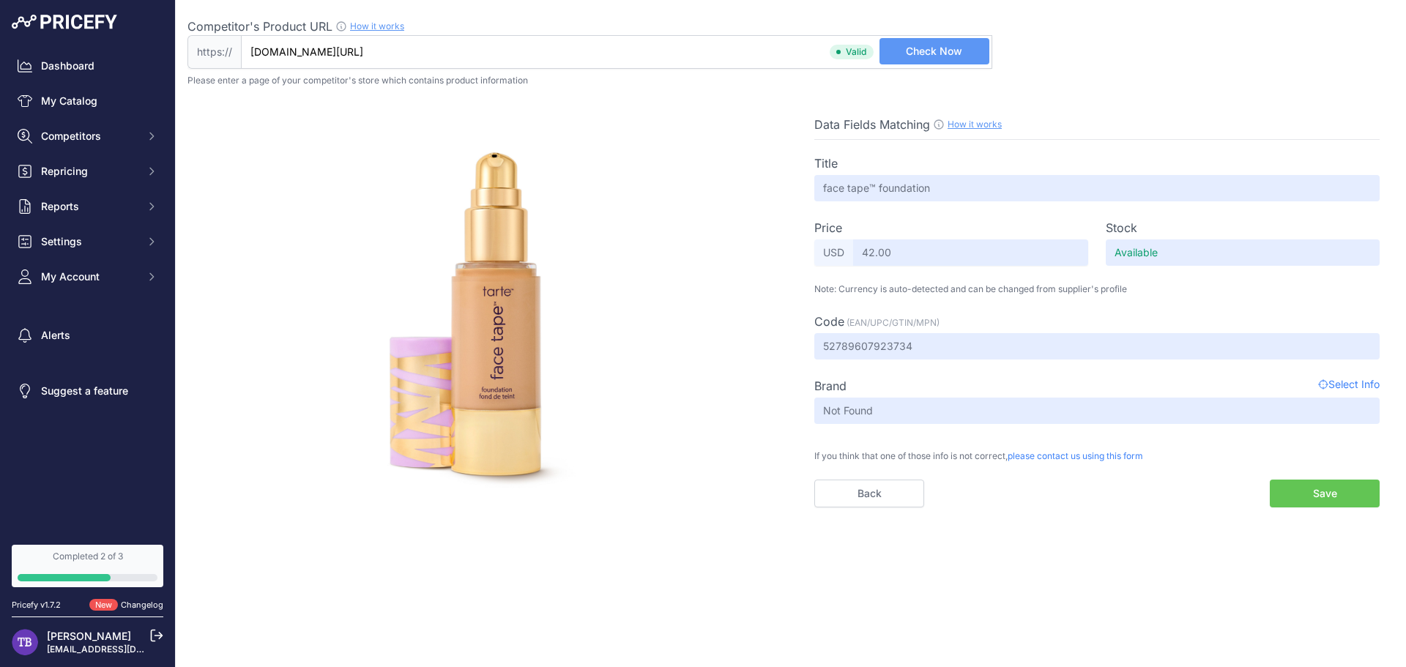
click at [1294, 502] on button "Save" at bounding box center [1325, 494] width 110 height 28
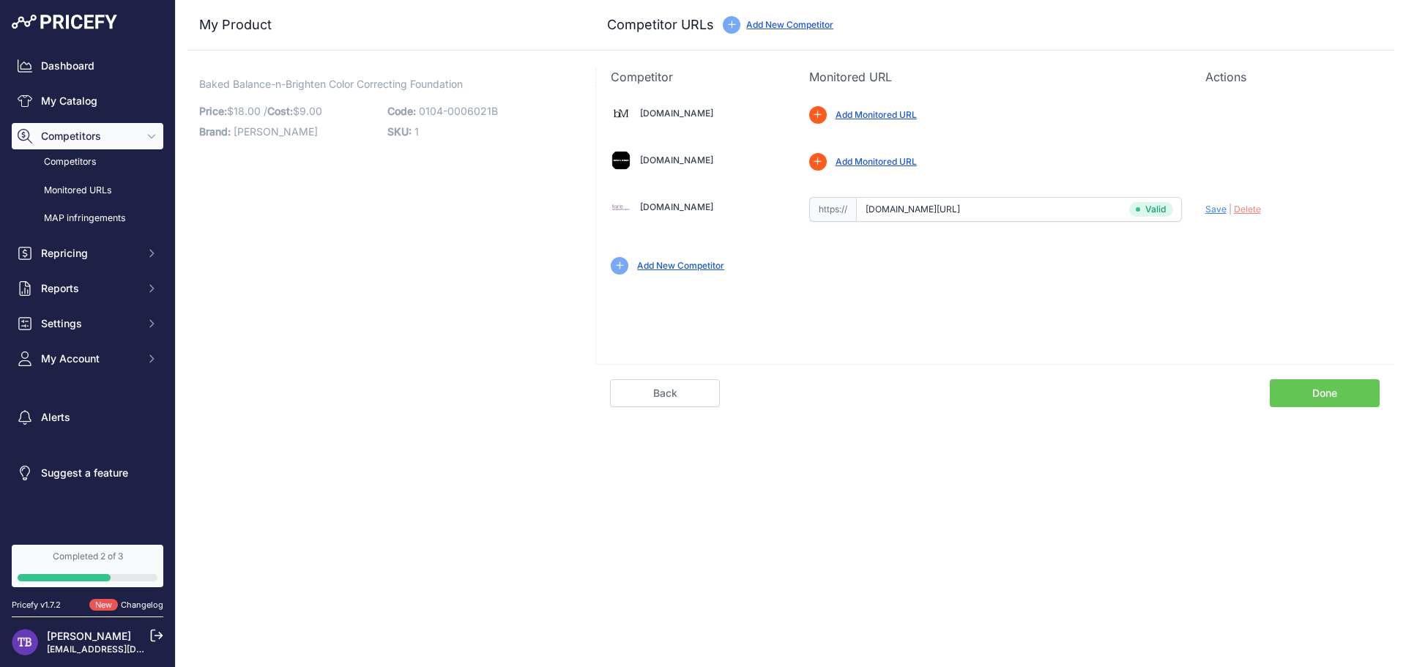
click at [890, 159] on link "Add Monitored URL" at bounding box center [876, 161] width 81 height 11
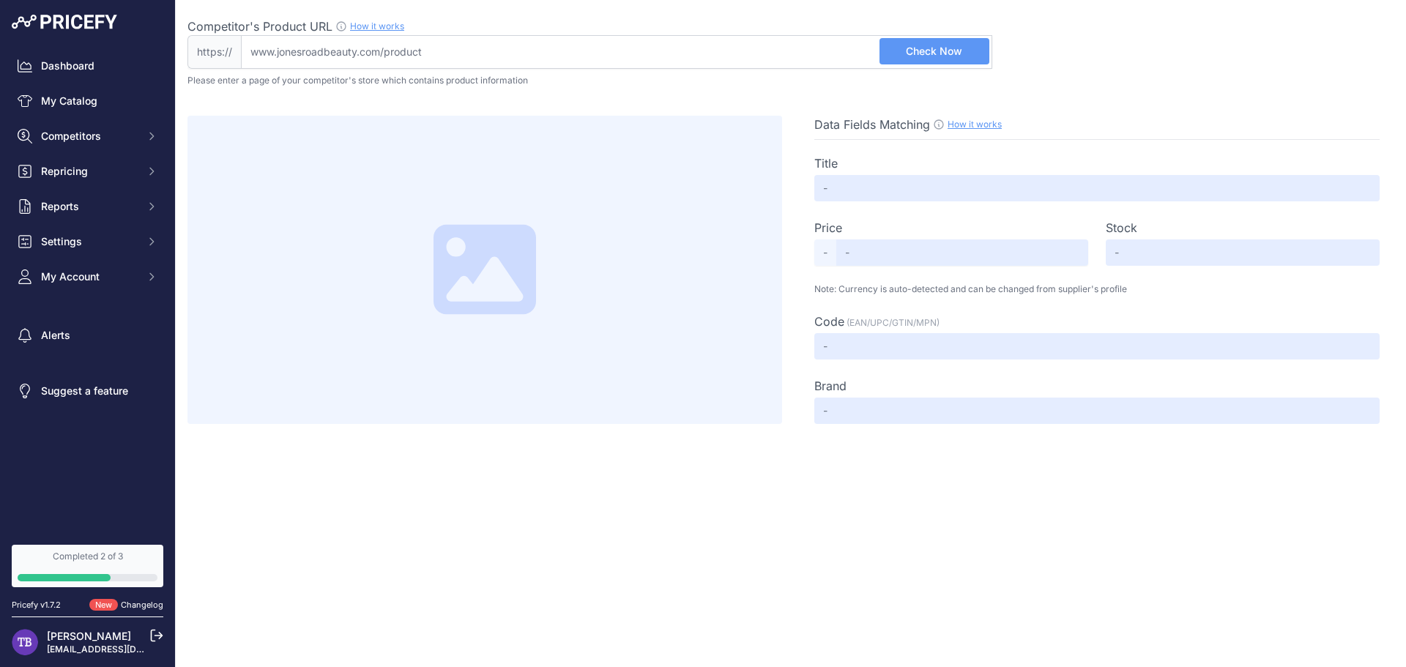
click at [779, 51] on input "Competitor's Product URL How it works In order to create your competitor's extr…" at bounding box center [616, 52] width 751 height 34
paste input "[URL][DOMAIN_NAME]"
type input "[DOMAIN_NAME][URL][GEOGRAPHIC_DATA]"
click at [925, 53] on span "Check Now" at bounding box center [934, 51] width 56 height 15
type input "What The Foundation"
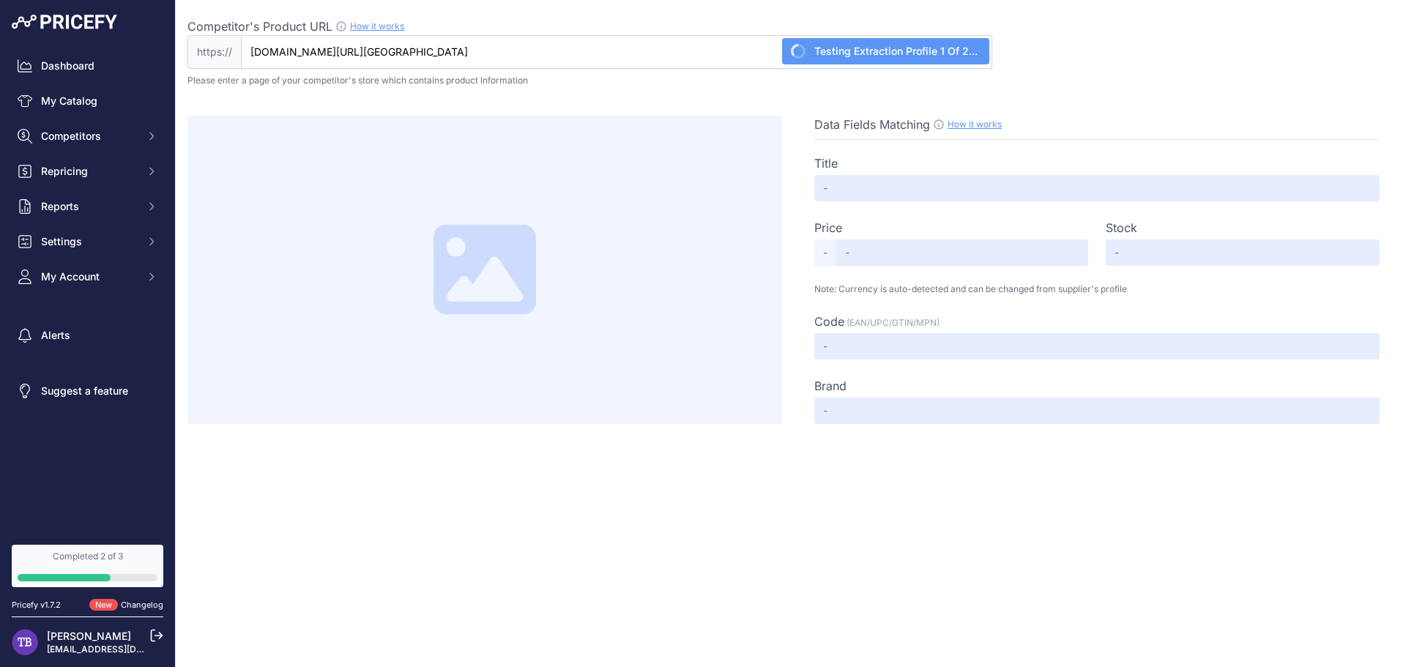
type input "46.00"
type input "Not Found"
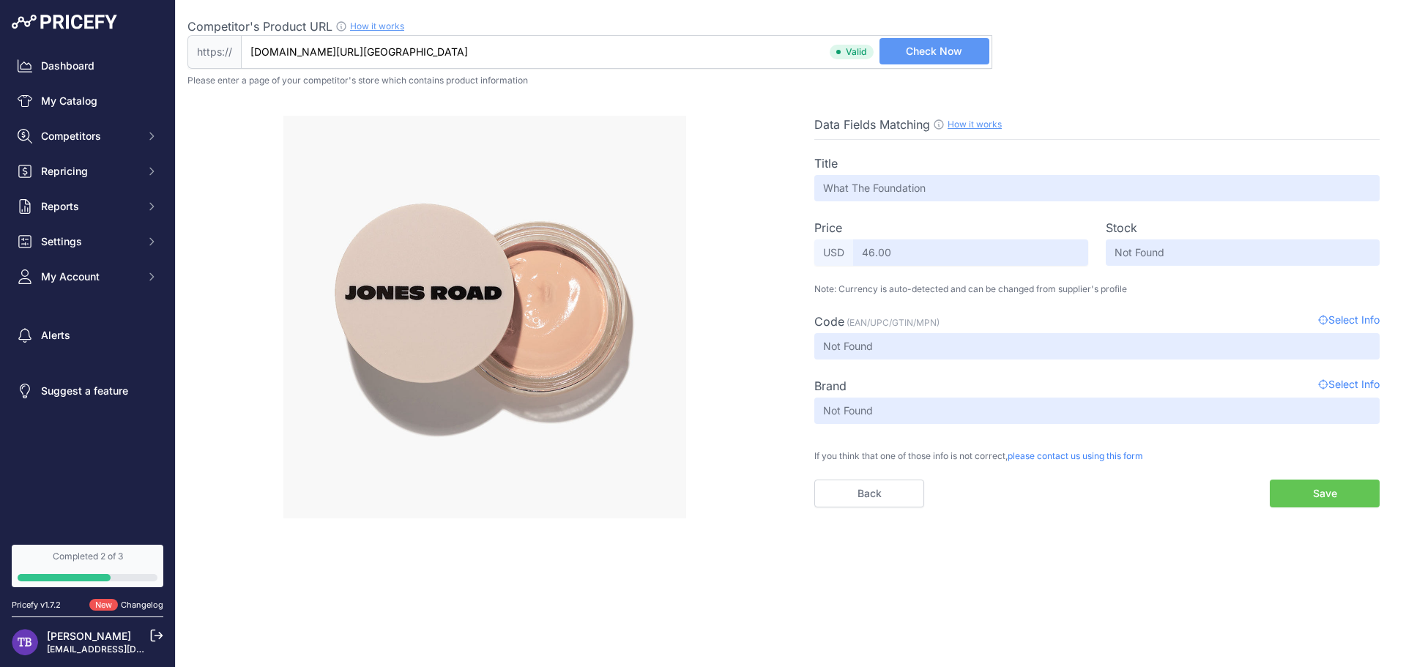
click at [543, 45] on input "[DOMAIN_NAME][URL][GEOGRAPHIC_DATA]" at bounding box center [616, 52] width 751 height 34
click at [543, 46] on input "[DOMAIN_NAME][URL][GEOGRAPHIC_DATA]" at bounding box center [616, 52] width 751 height 34
click at [1284, 490] on button "Save" at bounding box center [1325, 494] width 110 height 28
